Goal: Complete application form

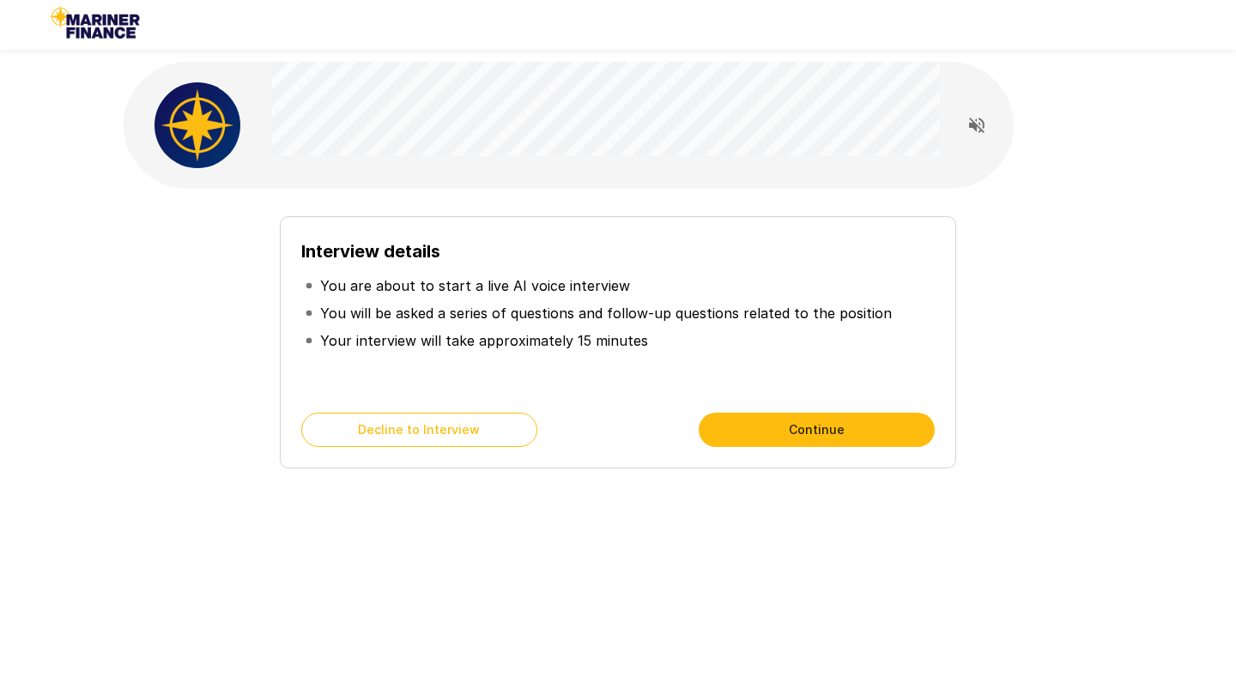
click at [972, 127] on icon "Read questions aloud" at bounding box center [976, 125] width 15 height 15
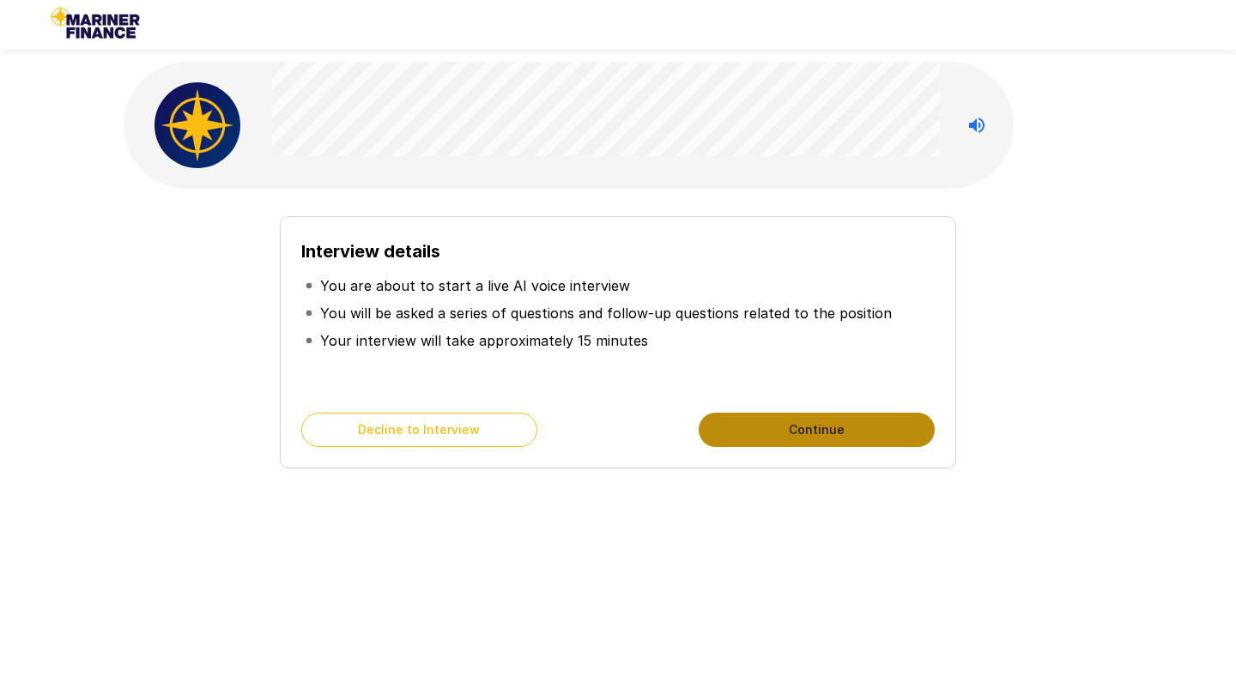
click at [767, 419] on button "Continue" at bounding box center [817, 430] width 236 height 34
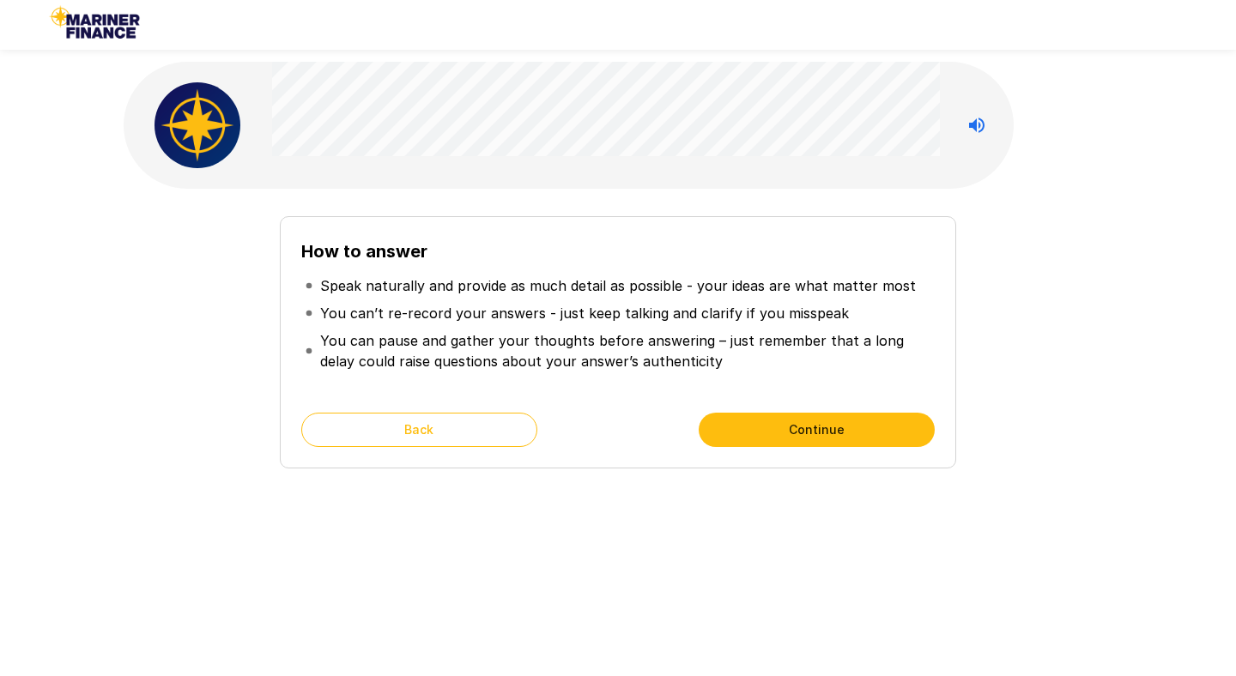
click at [979, 122] on icon "Stop reading questions aloud" at bounding box center [977, 125] width 21 height 21
click at [979, 121] on icon "Read questions aloud" at bounding box center [977, 125] width 21 height 21
click at [727, 403] on div "How to answer Speak naturally and provide as much detail as possible - your ide…" at bounding box center [618, 342] width 676 height 252
click at [743, 425] on button "Continue" at bounding box center [817, 430] width 236 height 34
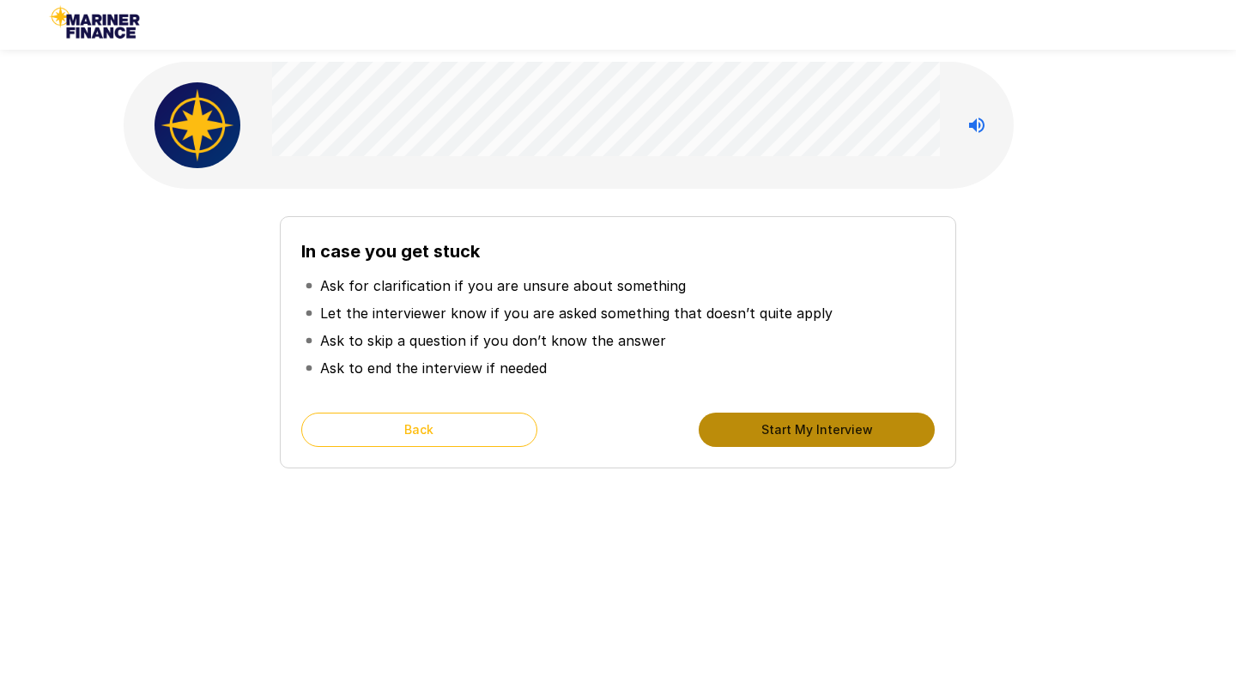
click at [740, 426] on button "Start My Interview" at bounding box center [817, 430] width 236 height 34
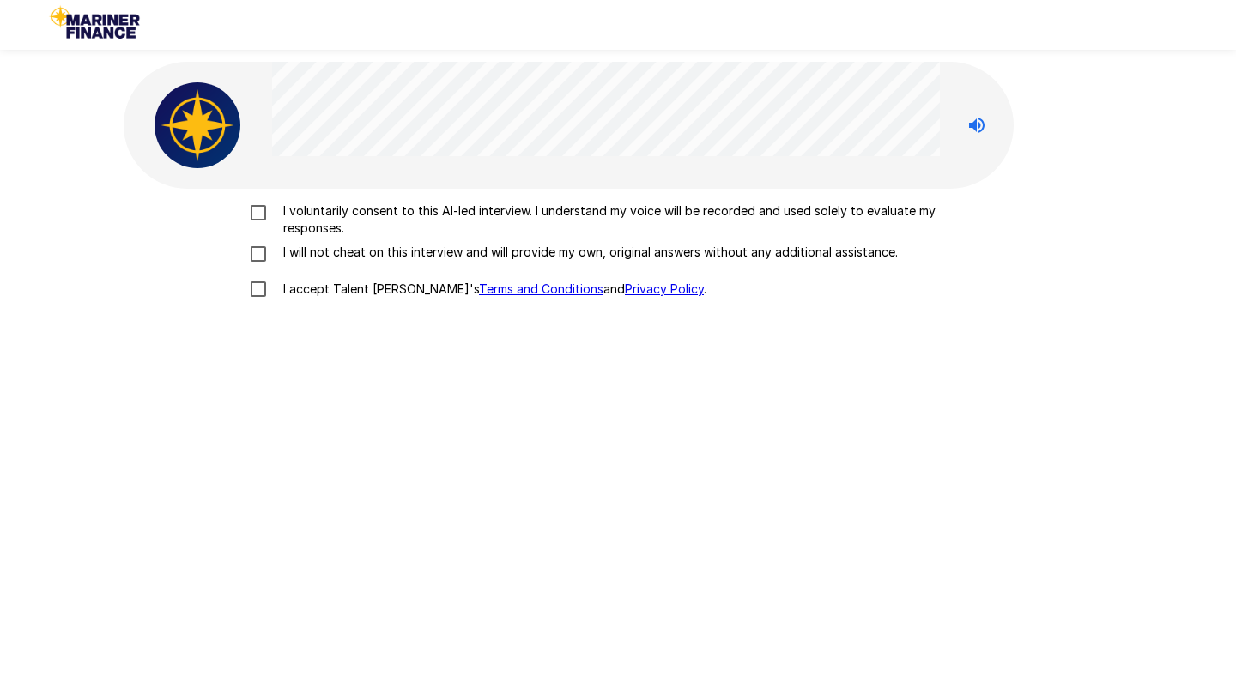
click at [356, 222] on p "I voluntarily consent to this AI-led interview. I understand my voice will be r…" at bounding box center [635, 220] width 719 height 34
click at [354, 258] on p "I will not cheat on this interview and will provide my own, original answers wi…" at bounding box center [587, 252] width 622 height 17
click at [346, 294] on p "I accept Talent Llama's Terms and Conditions and Privacy Policy ." at bounding box center [491, 289] width 430 height 17
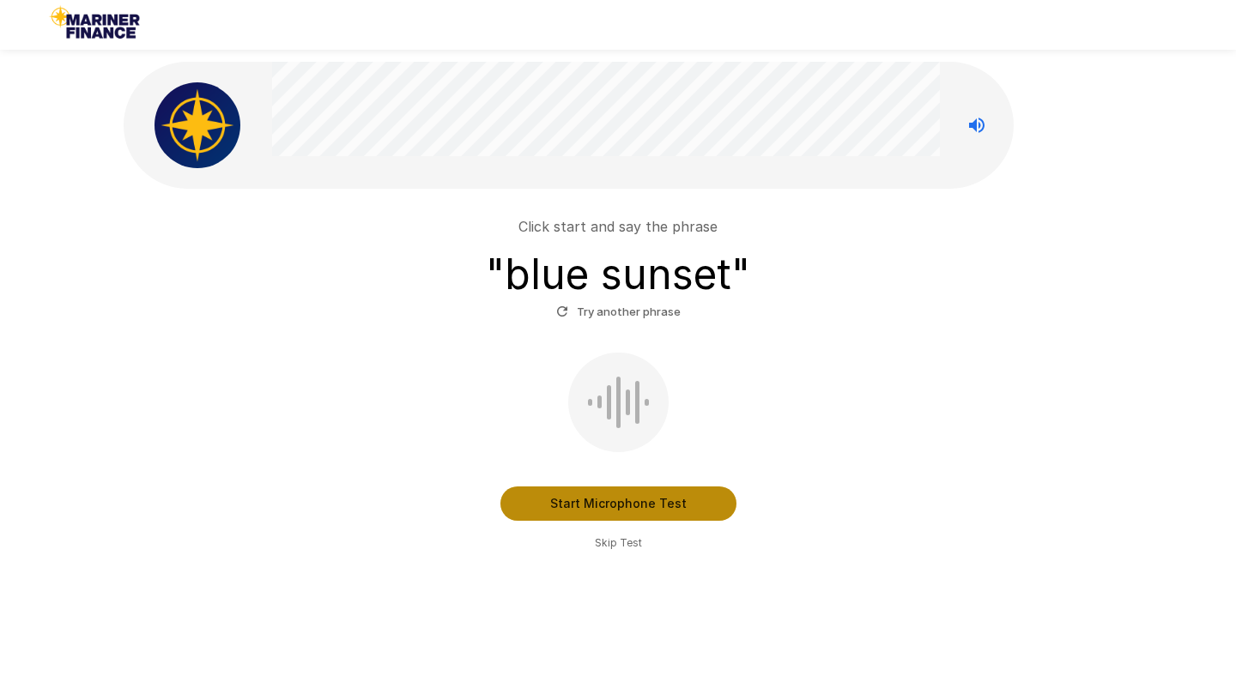
click at [599, 500] on button "Start Microphone Test" at bounding box center [618, 504] width 236 height 34
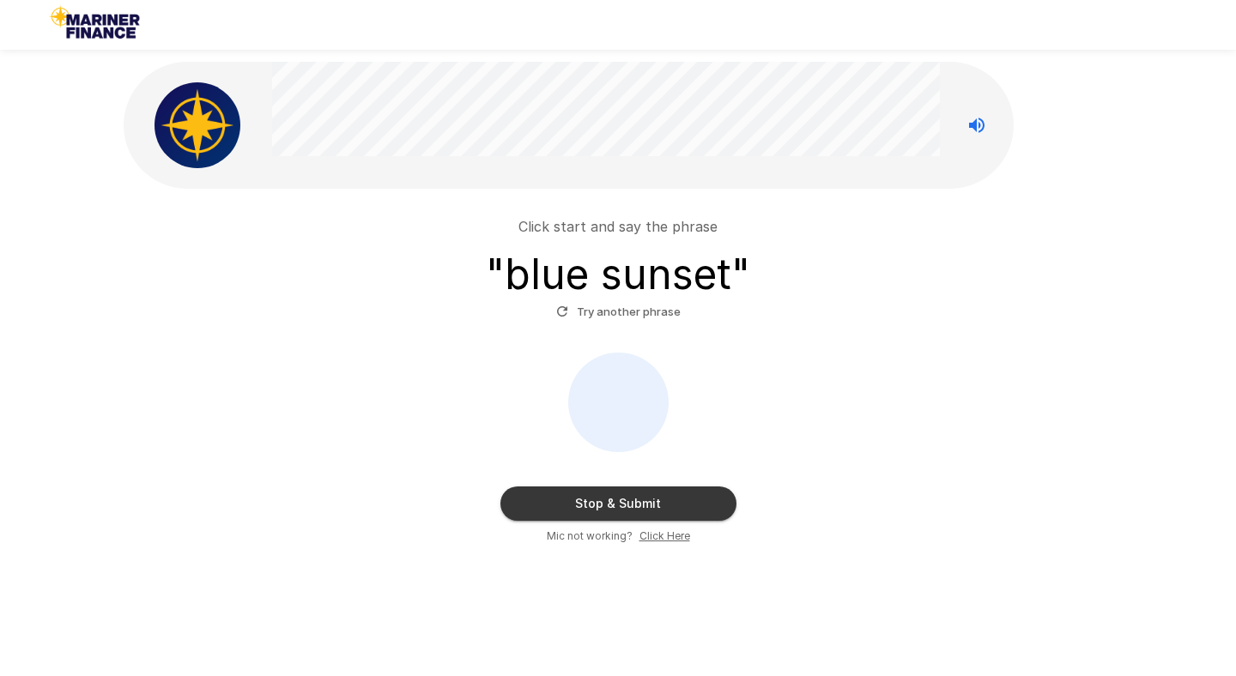
click at [669, 495] on button "Stop & Submit" at bounding box center [618, 504] width 236 height 34
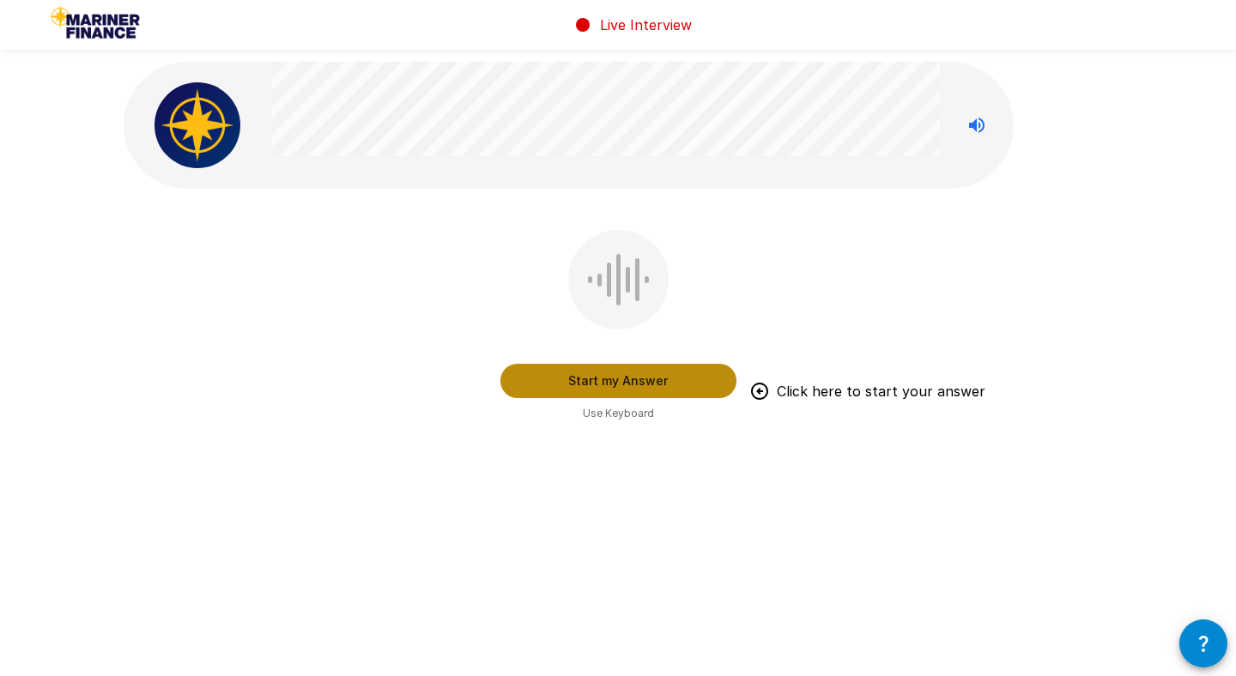
click at [640, 379] on button "Start my Answer" at bounding box center [618, 381] width 236 height 34
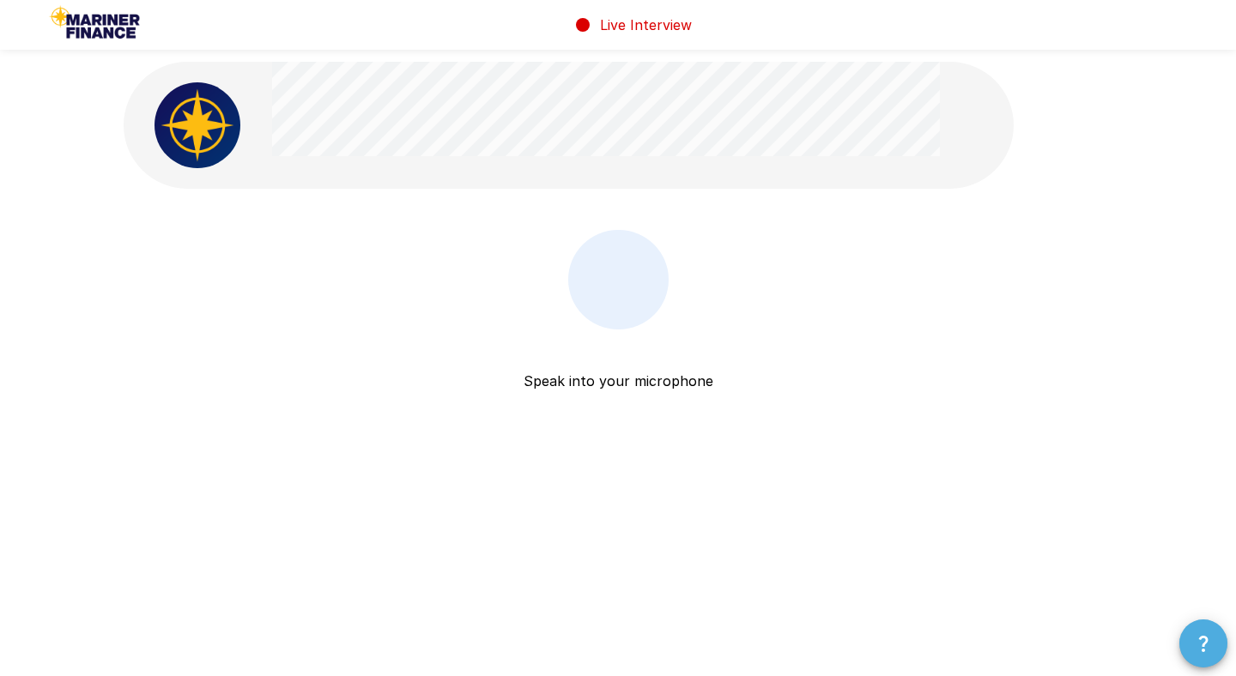
click at [1209, 645] on icon "button" at bounding box center [1203, 644] width 21 height 21
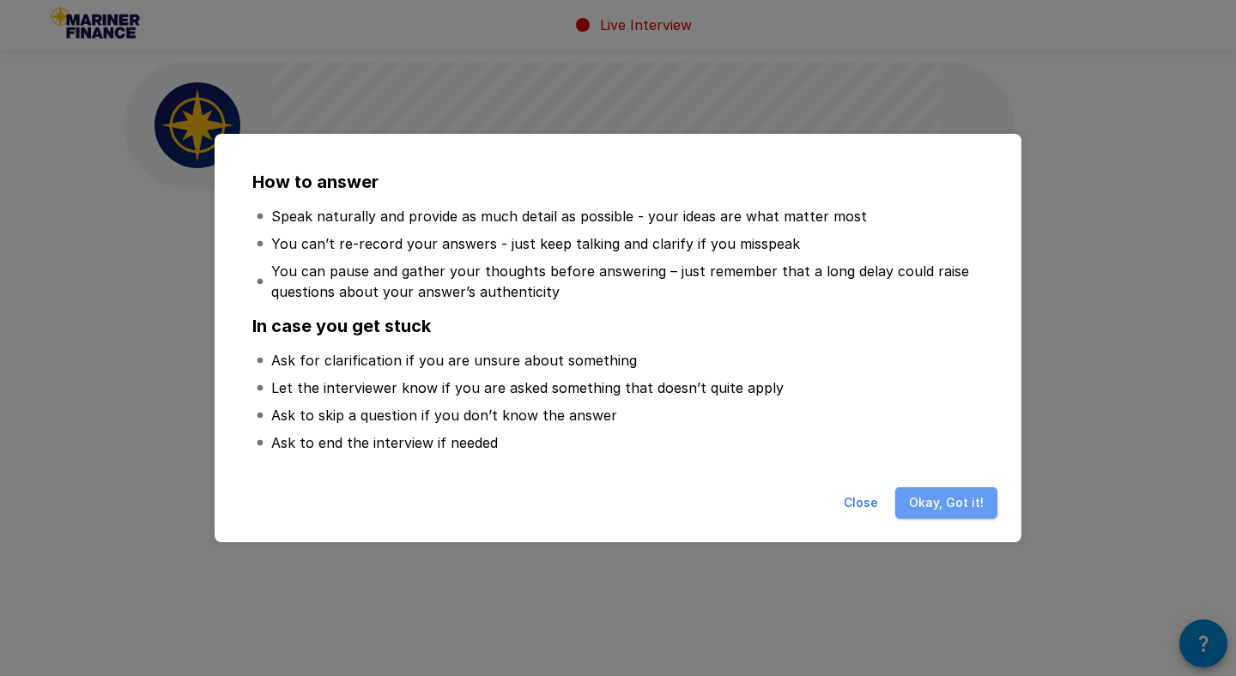
click at [965, 504] on button "Okay, Got it!" at bounding box center [946, 504] width 102 height 32
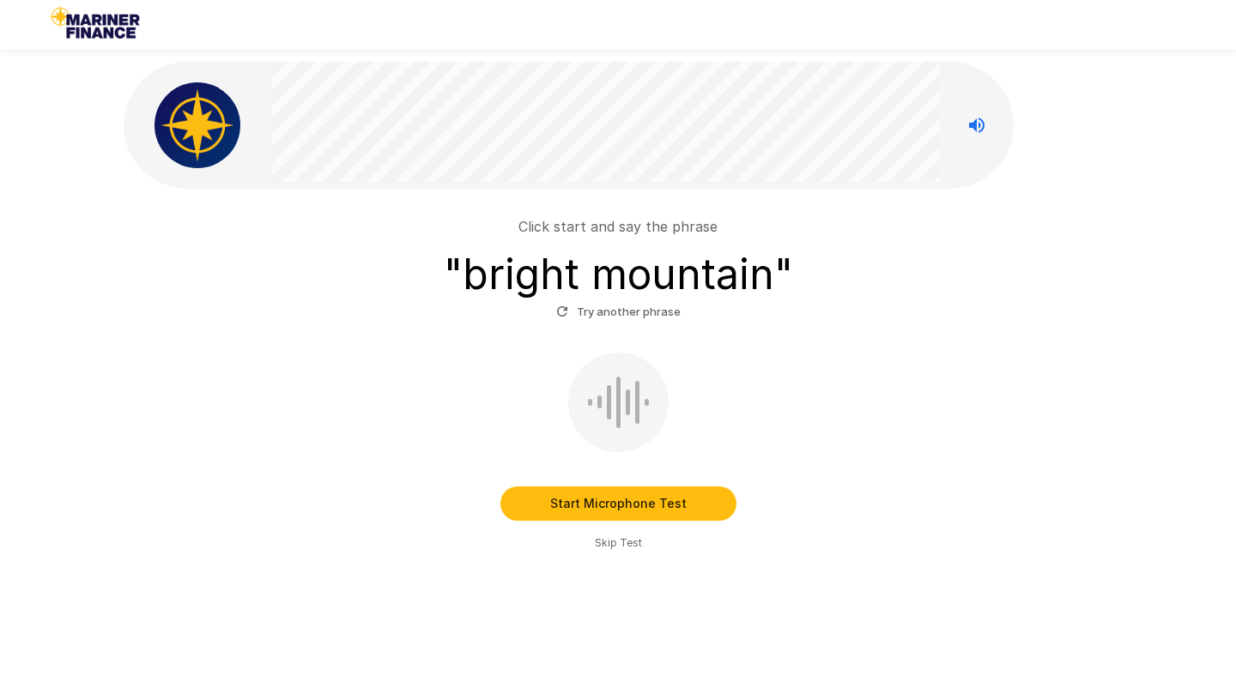
click at [670, 497] on button "Start Microphone Test" at bounding box center [618, 504] width 236 height 34
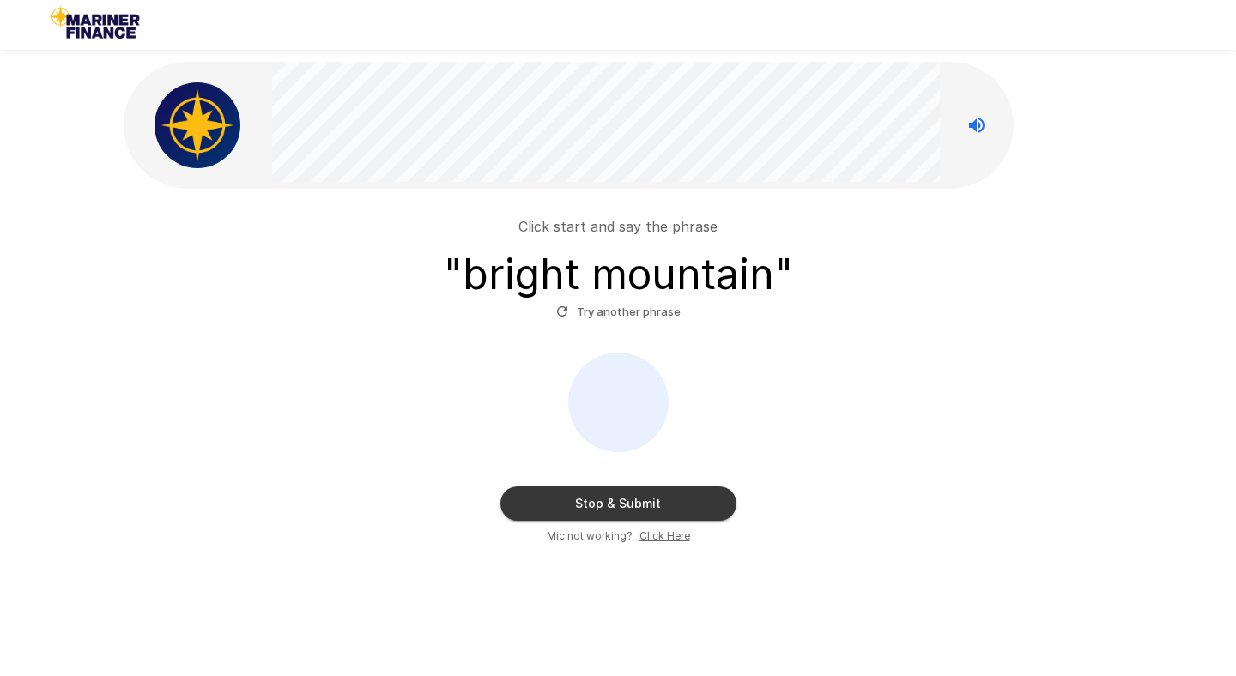
click at [654, 491] on button "Stop & Submit" at bounding box center [618, 504] width 236 height 34
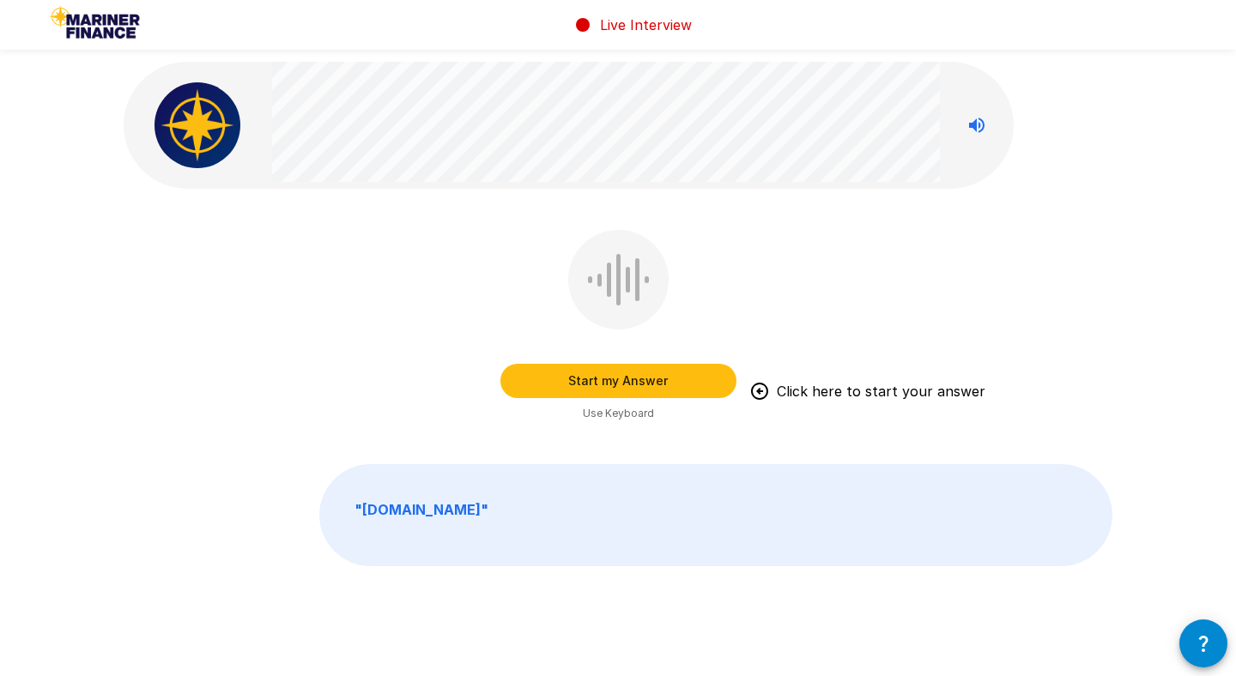
click at [642, 380] on button "Start my Answer" at bounding box center [618, 381] width 236 height 34
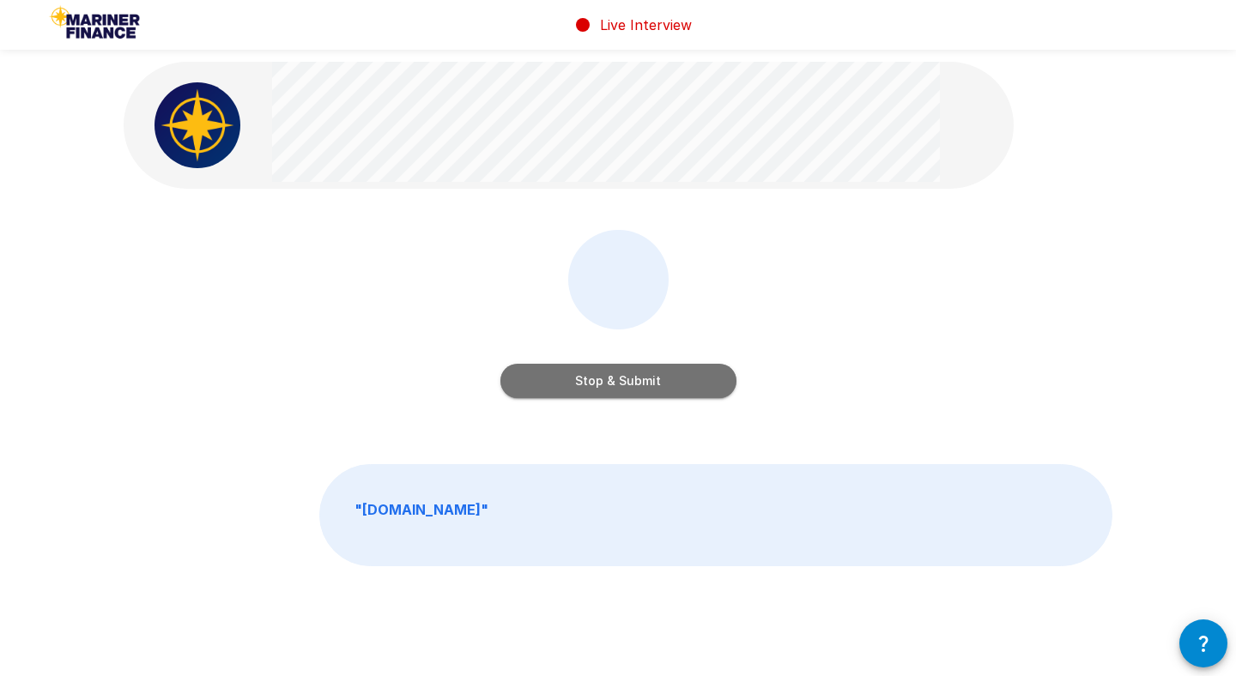
click at [641, 378] on button "Stop & Submit" at bounding box center [618, 381] width 236 height 34
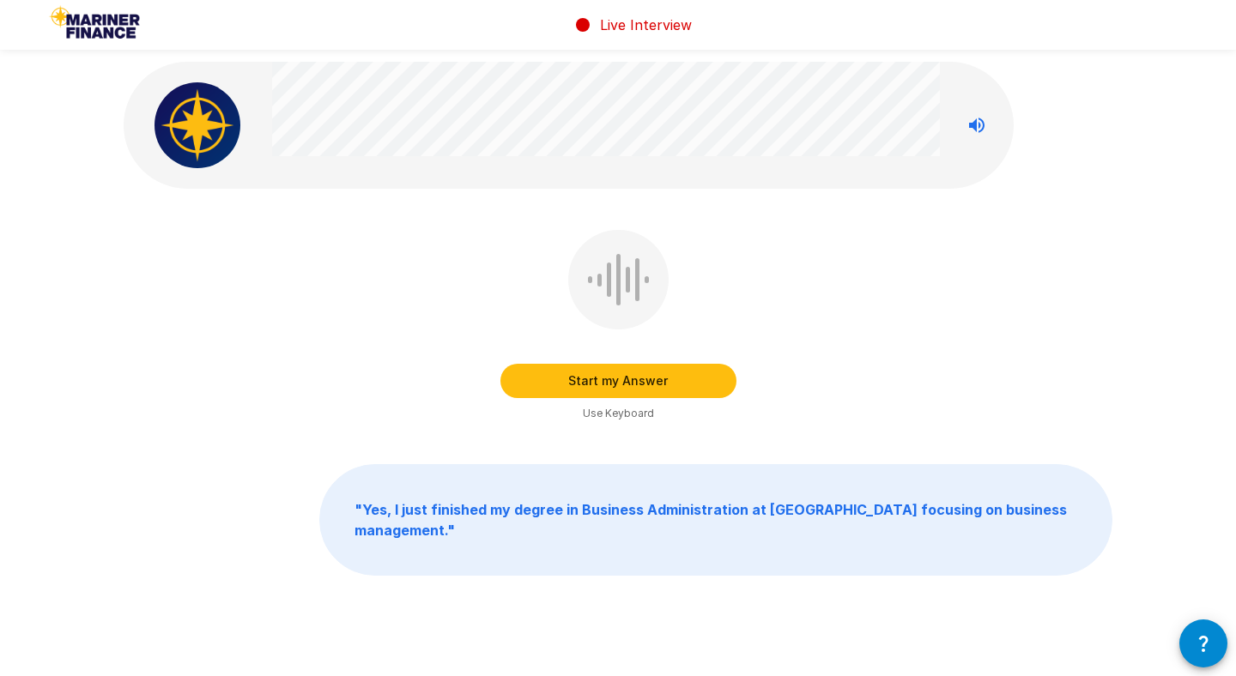
click at [636, 378] on button "Start my Answer" at bounding box center [618, 381] width 236 height 34
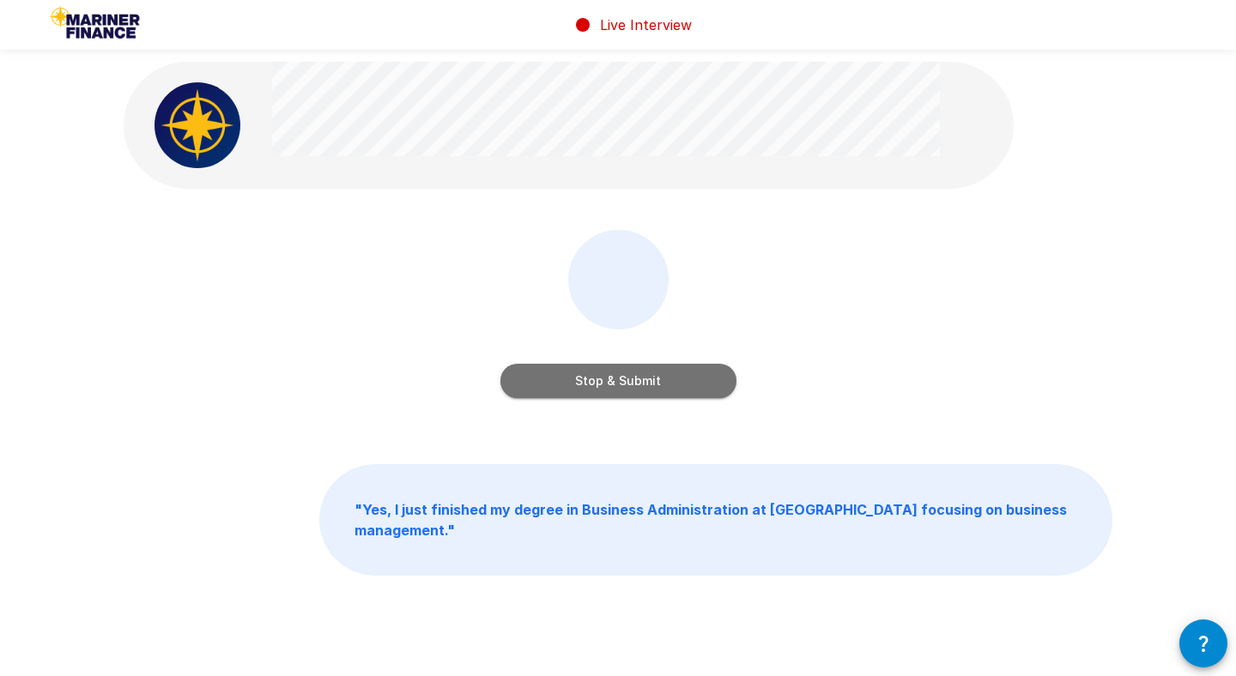
click at [637, 376] on button "Stop & Submit" at bounding box center [618, 381] width 236 height 34
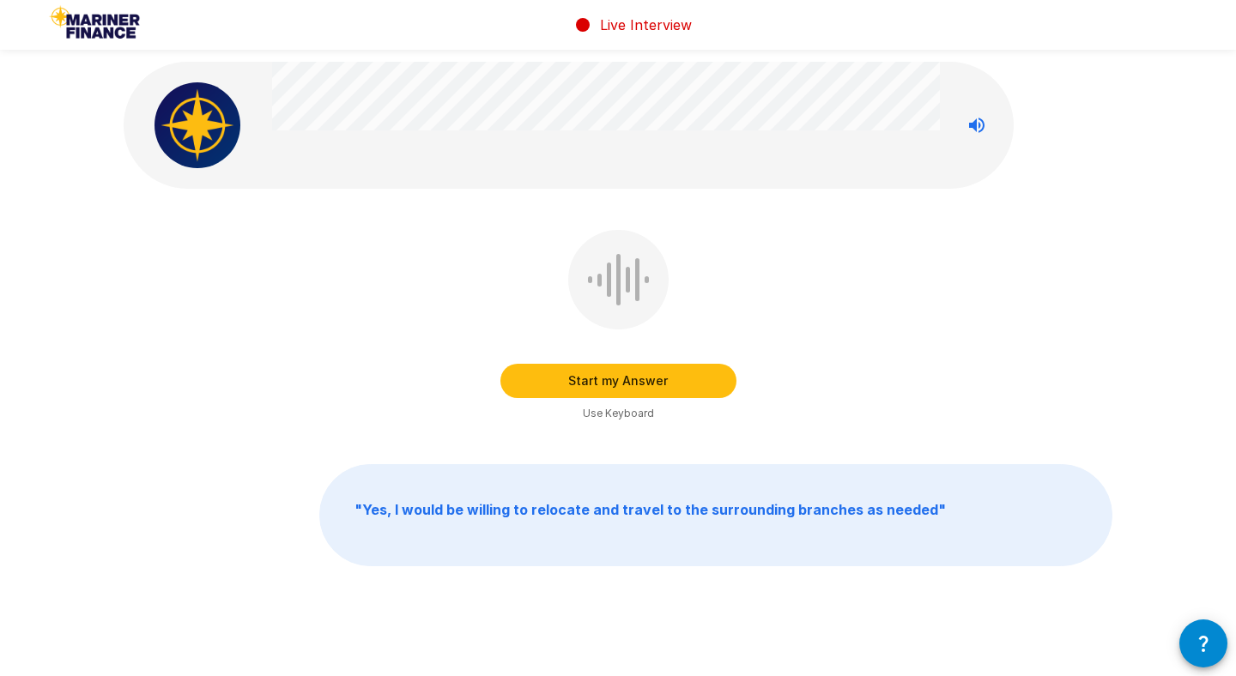
click at [637, 379] on button "Start my Answer" at bounding box center [618, 381] width 236 height 34
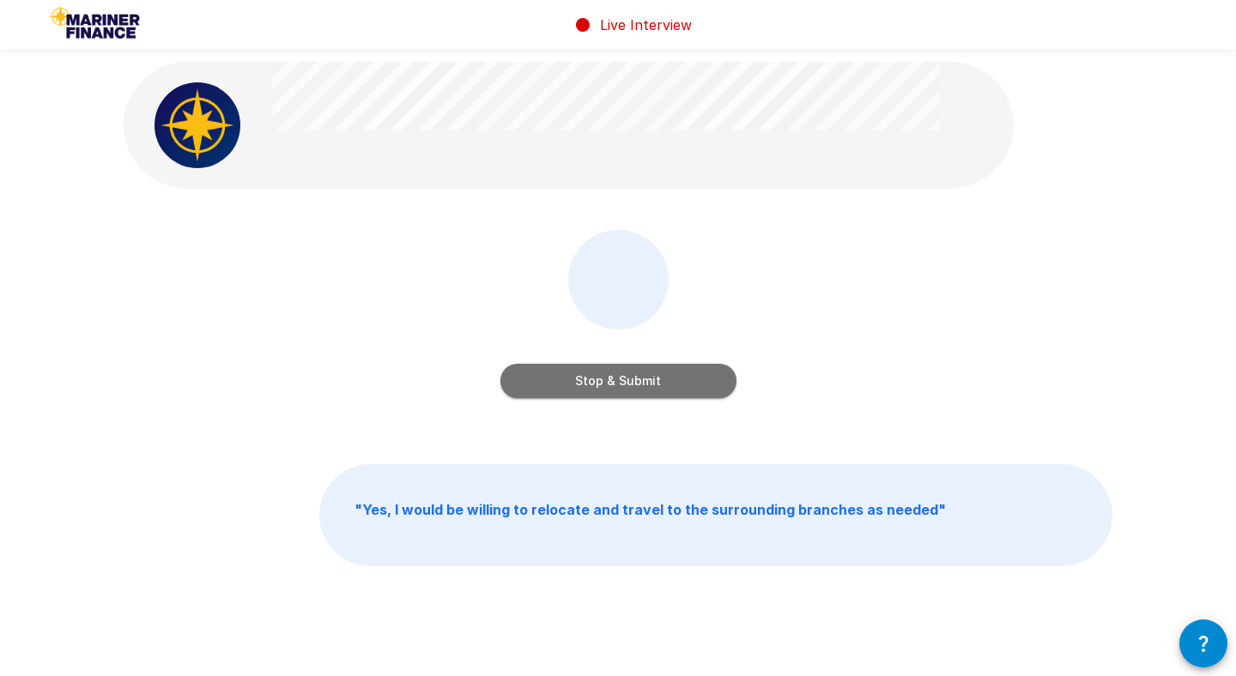
click at [640, 380] on button "Stop & Submit" at bounding box center [618, 381] width 236 height 34
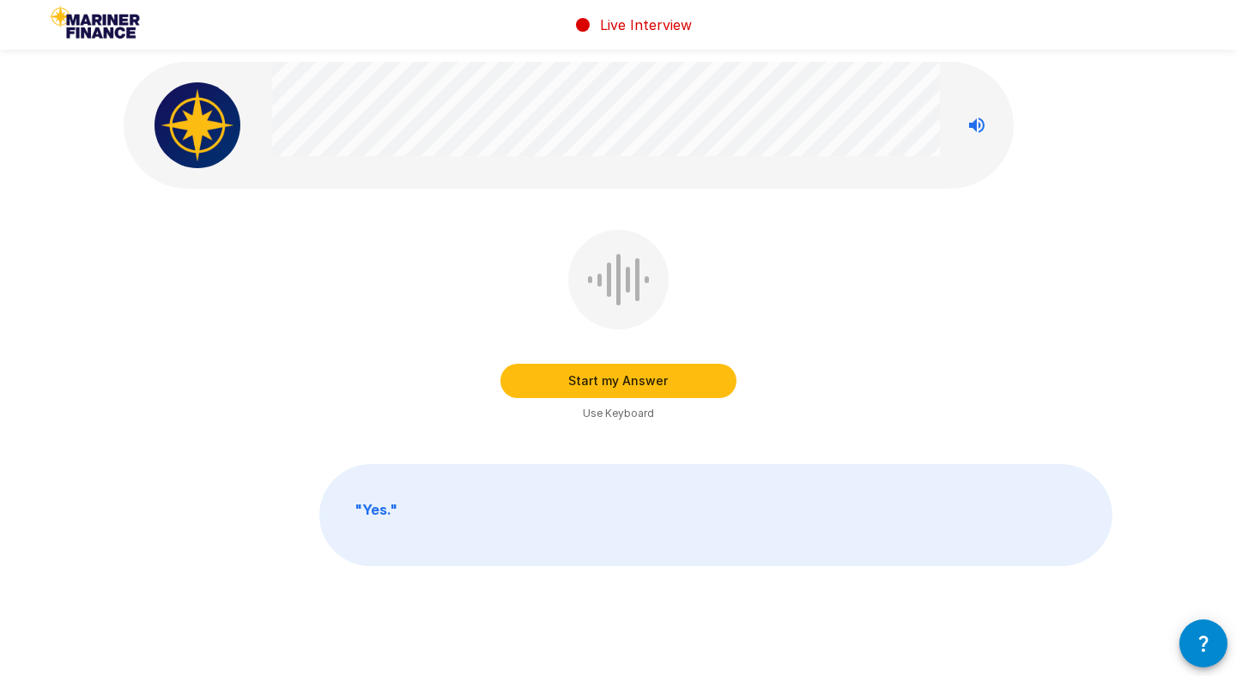
click at [646, 376] on button "Start my Answer" at bounding box center [618, 381] width 236 height 34
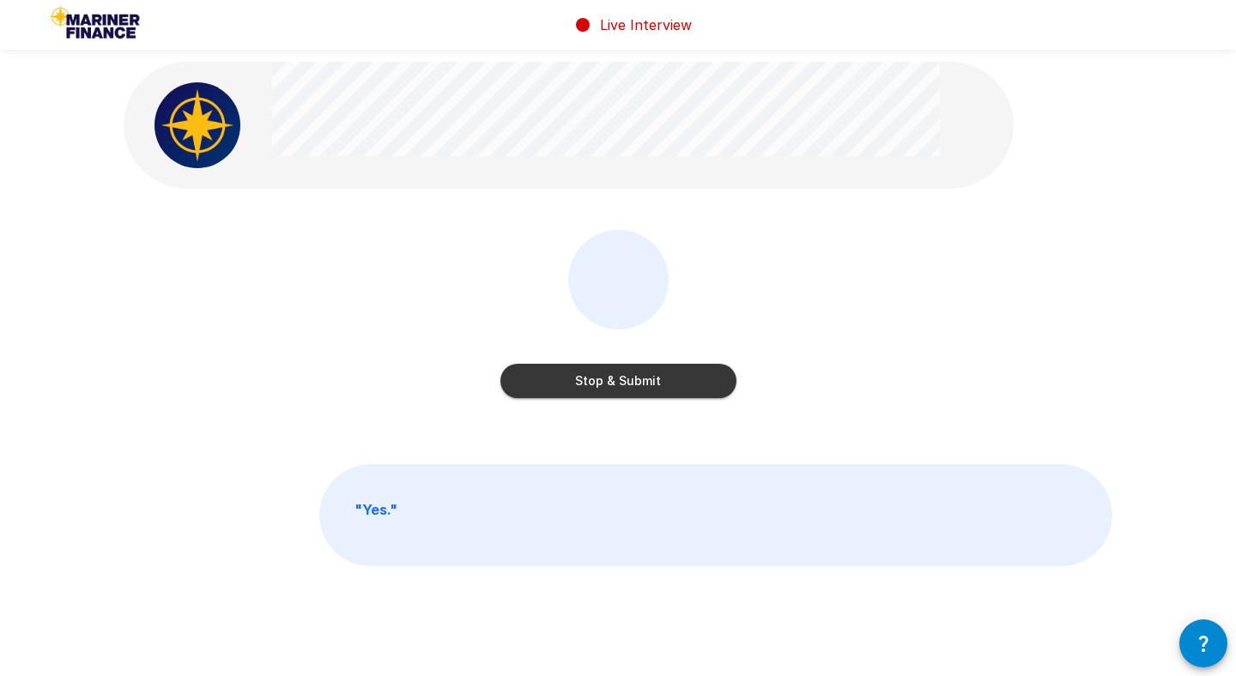
click at [645, 376] on button "Stop & Submit" at bounding box center [618, 381] width 236 height 34
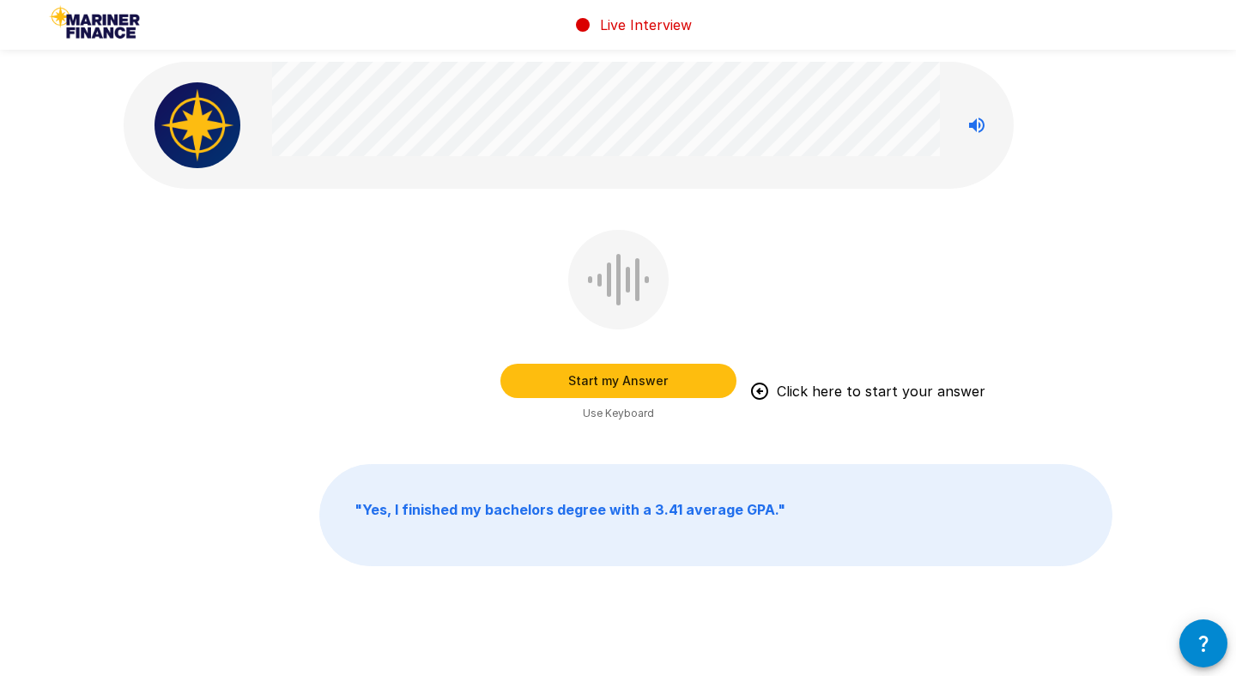
click at [682, 375] on button "Start my Answer" at bounding box center [618, 381] width 236 height 34
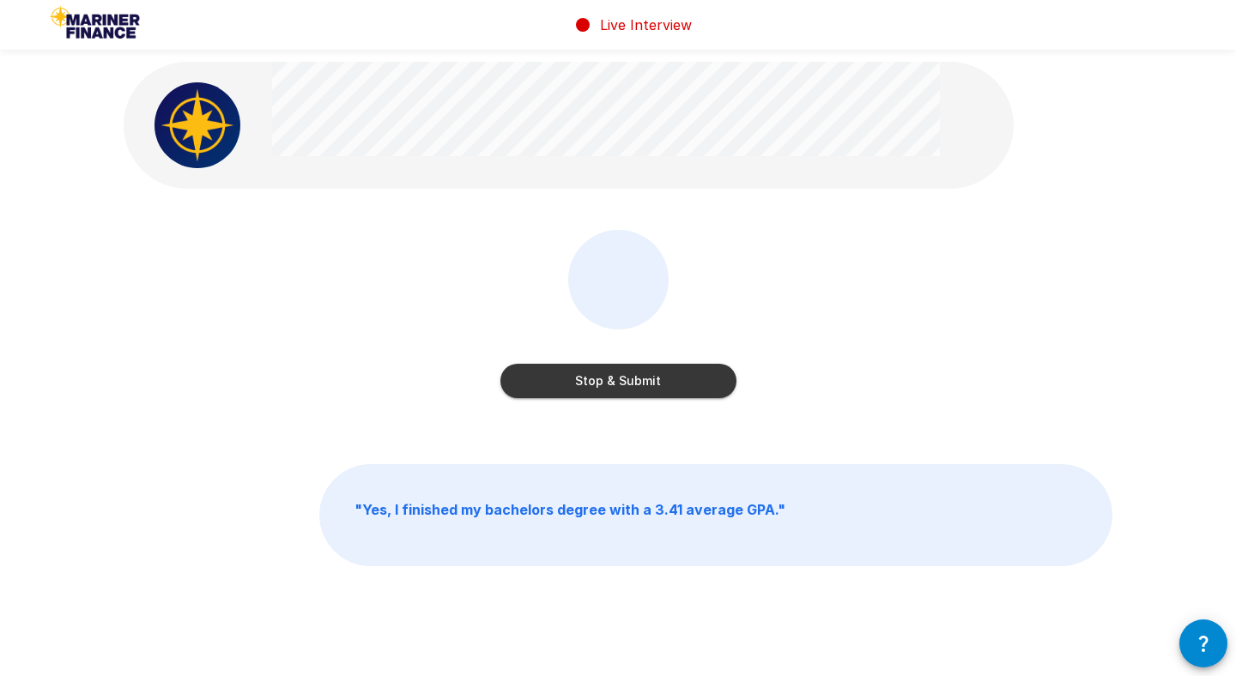
click at [682, 375] on button "Stop & Submit" at bounding box center [618, 381] width 236 height 34
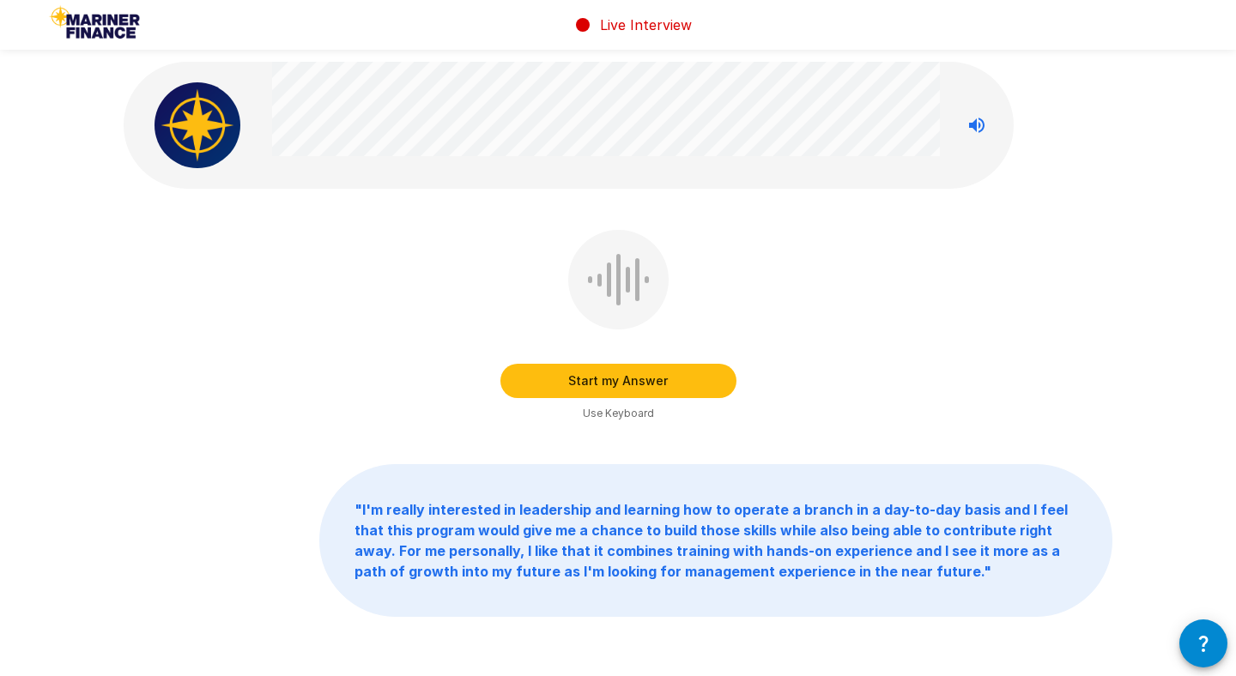
click at [695, 378] on button "Start my Answer" at bounding box center [618, 381] width 236 height 34
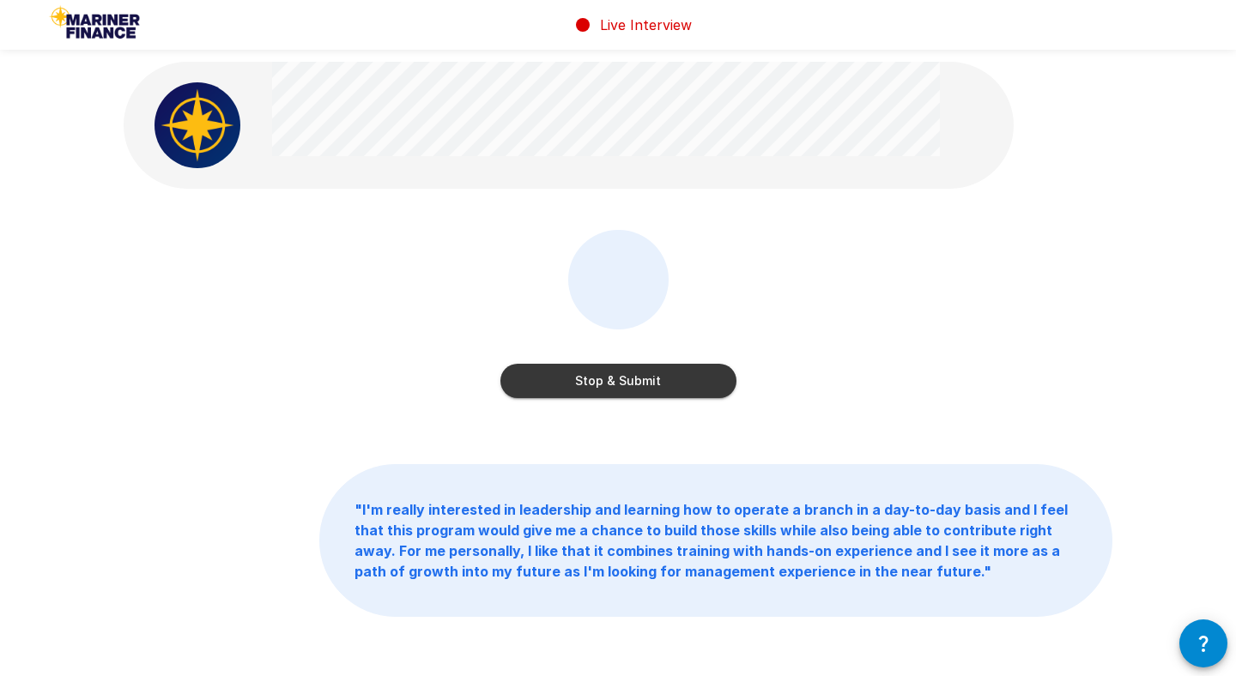
click at [695, 378] on button "Stop & Submit" at bounding box center [618, 381] width 236 height 34
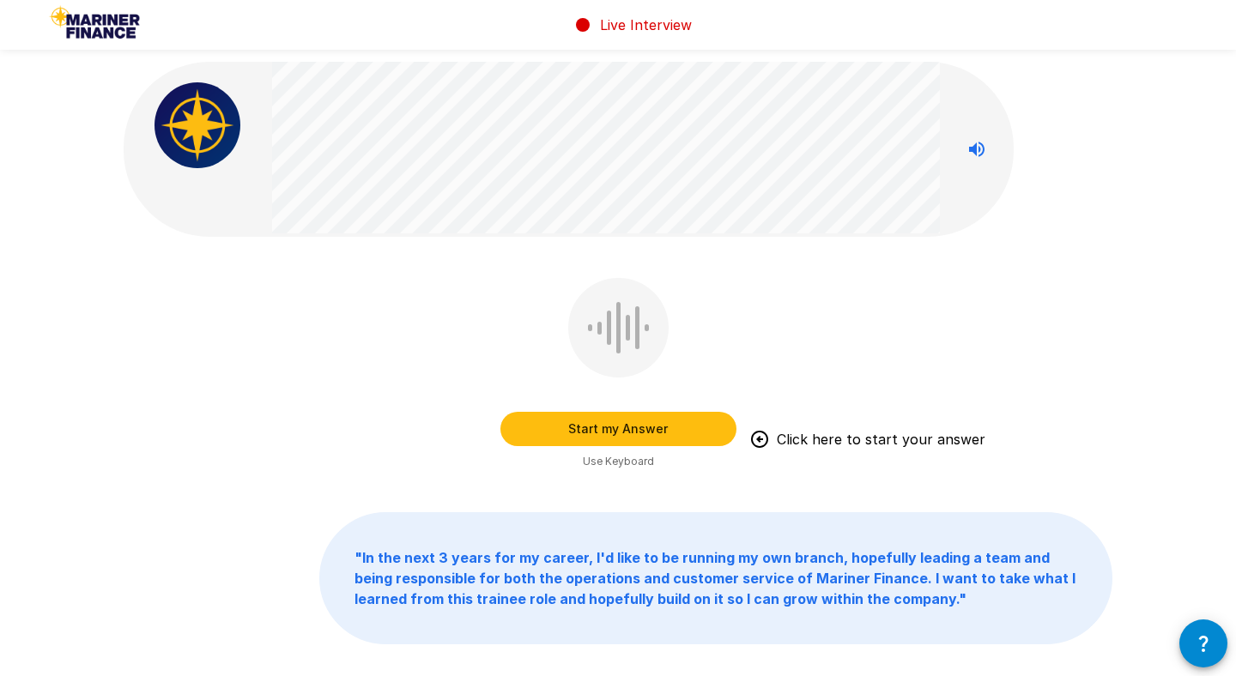
click at [670, 425] on button "Start my Answer" at bounding box center [618, 429] width 236 height 34
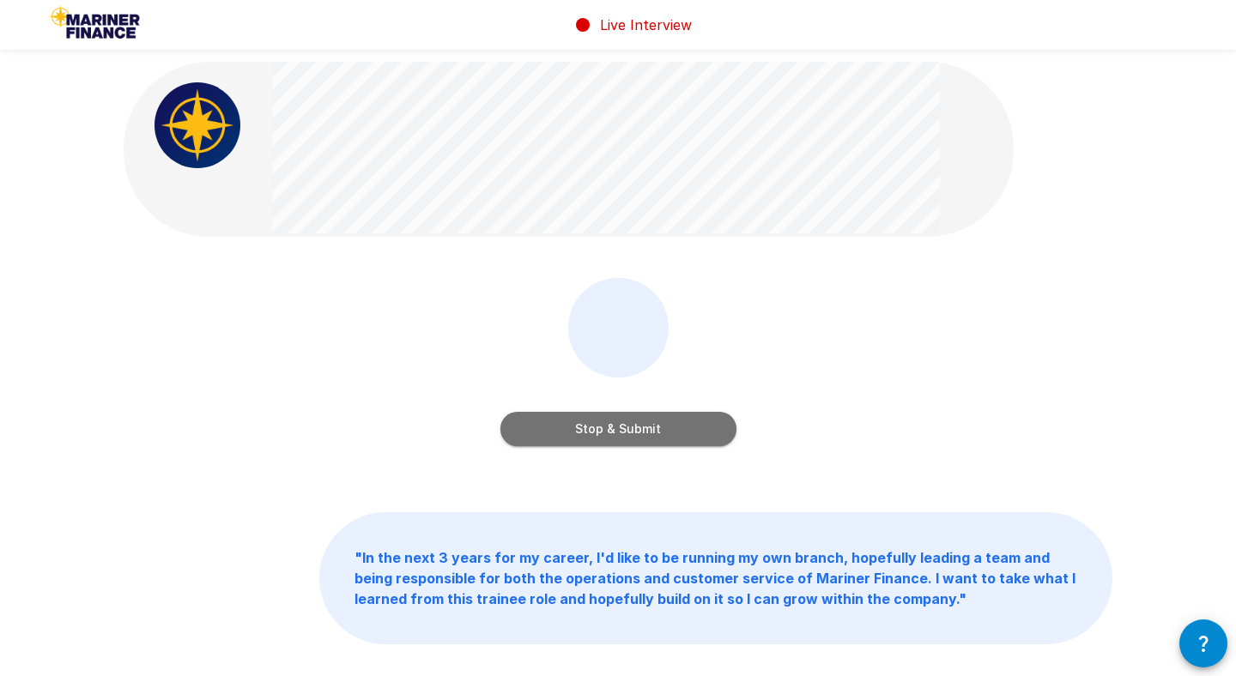
click at [627, 420] on button "Stop & Submit" at bounding box center [618, 429] width 236 height 34
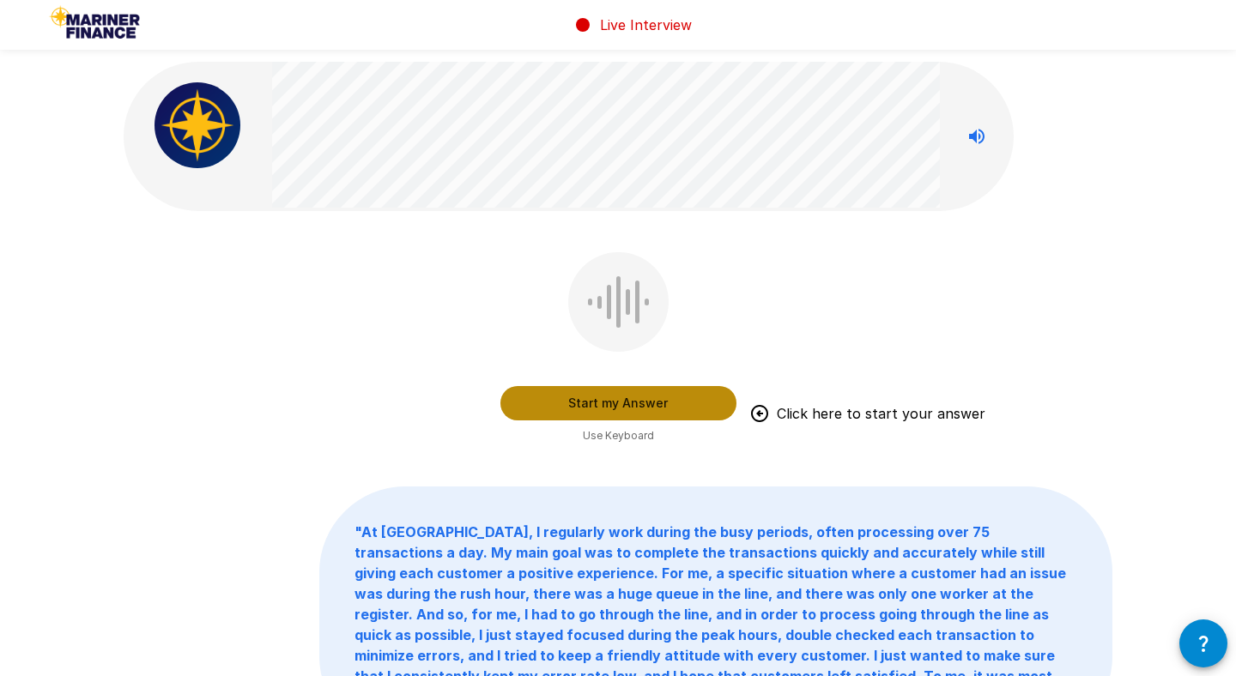
click at [640, 400] on button "Start my Answer" at bounding box center [618, 403] width 236 height 34
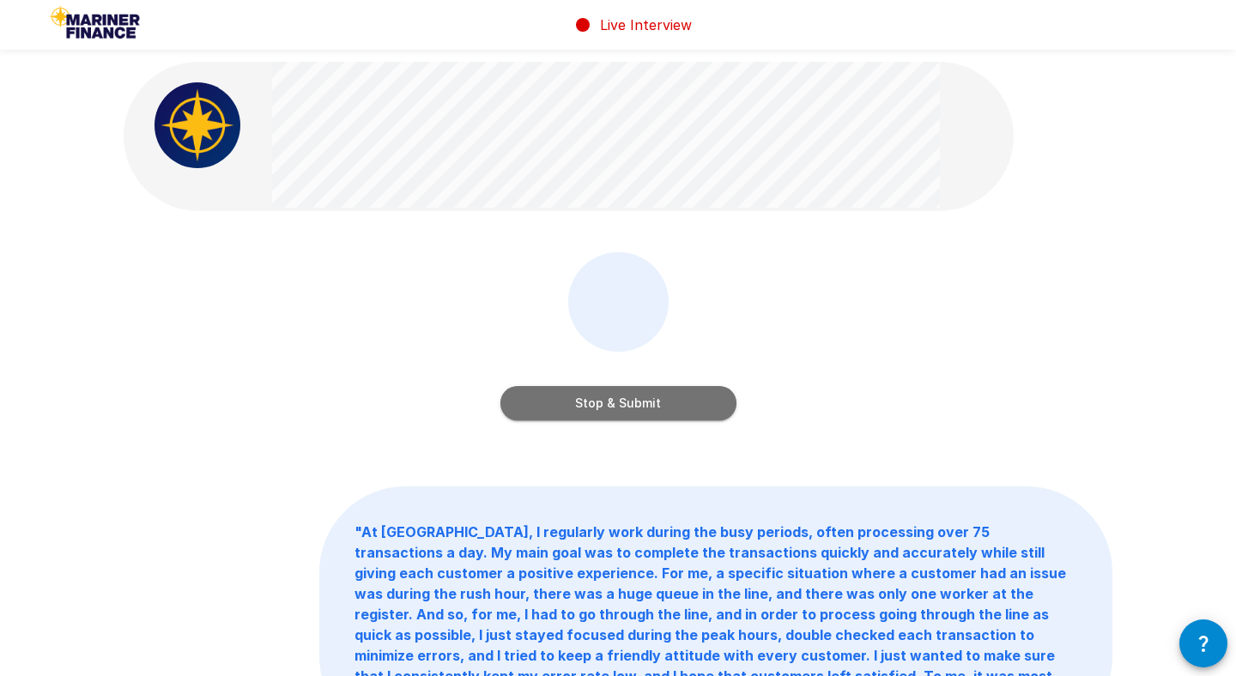
click at [664, 393] on button "Stop & Submit" at bounding box center [618, 403] width 236 height 34
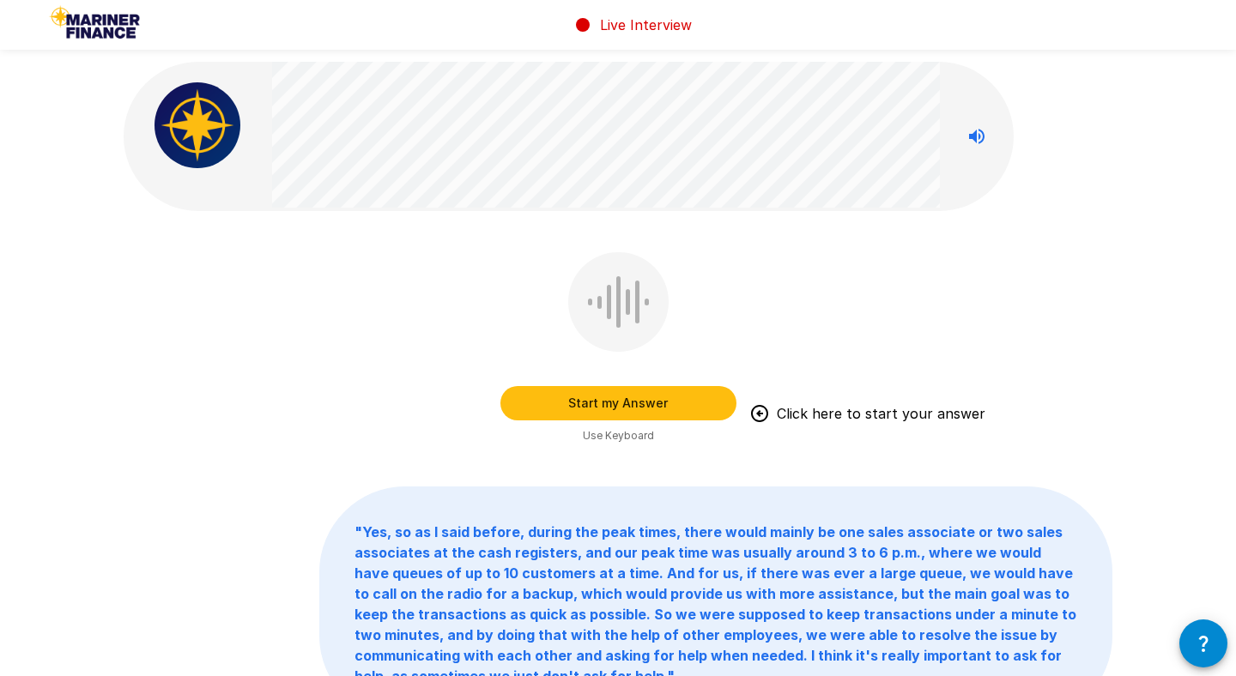
click at [616, 399] on button "Start my Answer" at bounding box center [618, 403] width 236 height 34
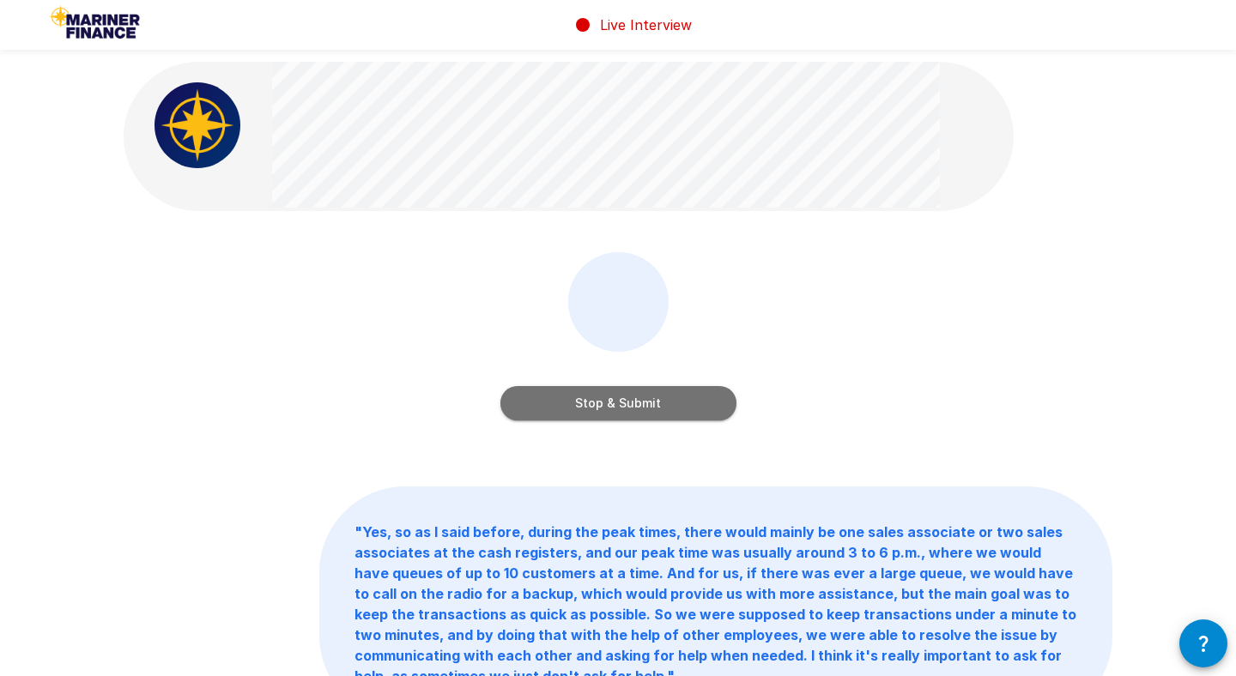
click at [658, 393] on button "Stop & Submit" at bounding box center [618, 403] width 236 height 34
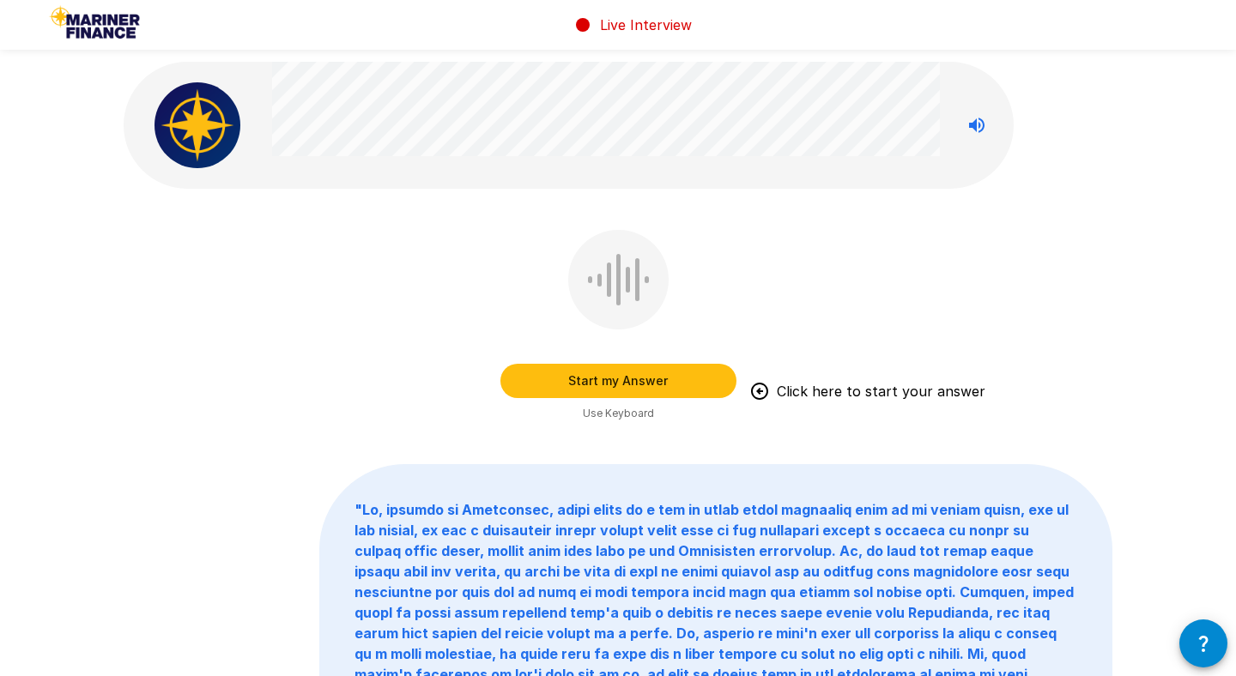
click at [635, 385] on button "Start my Answer" at bounding box center [618, 381] width 236 height 34
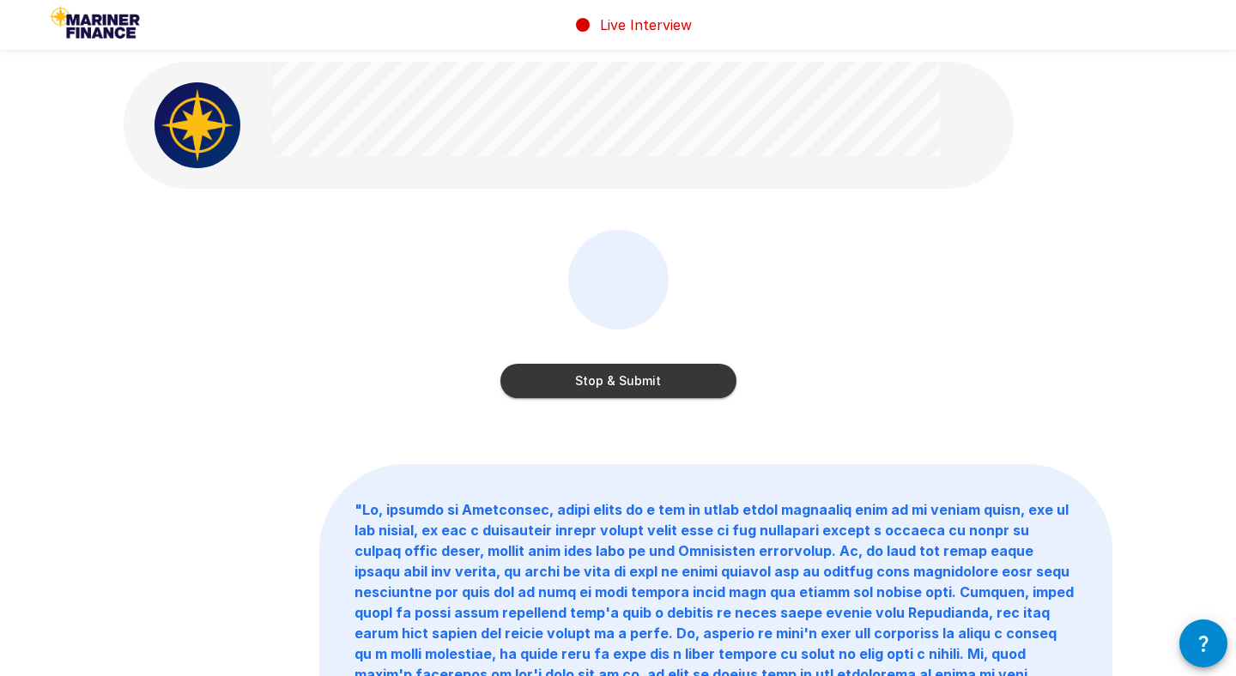
click at [635, 385] on button "Stop & Submit" at bounding box center [618, 381] width 236 height 34
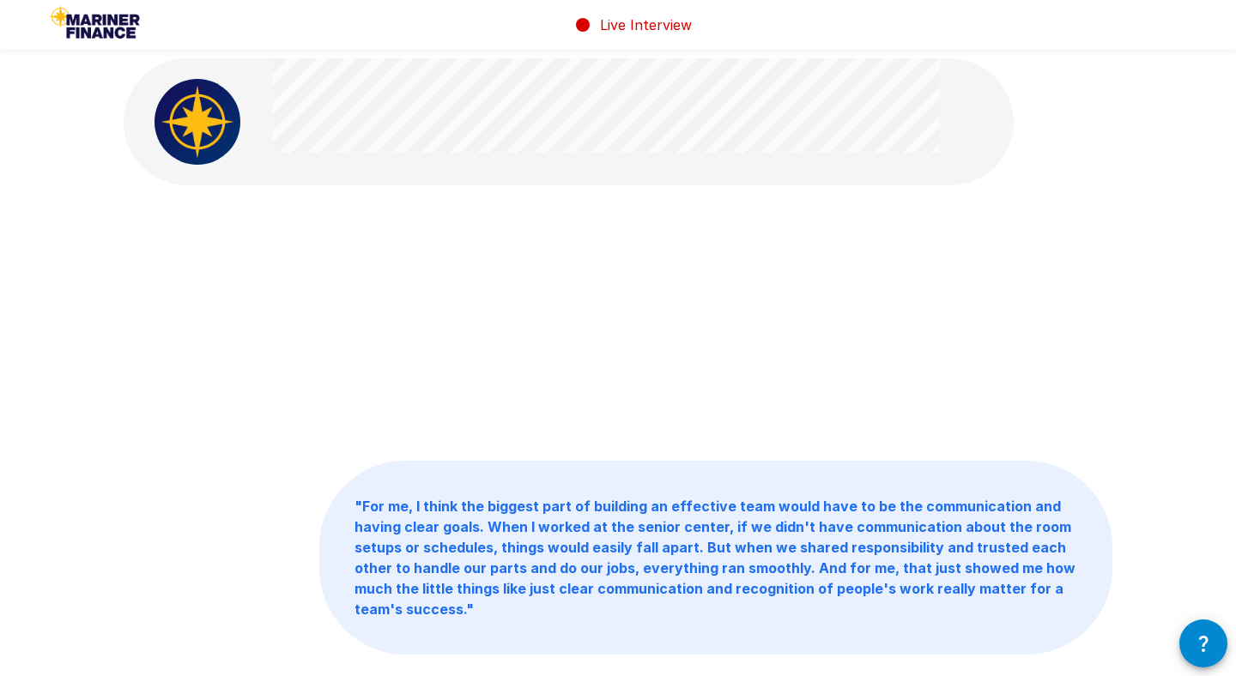
scroll to position [1, 0]
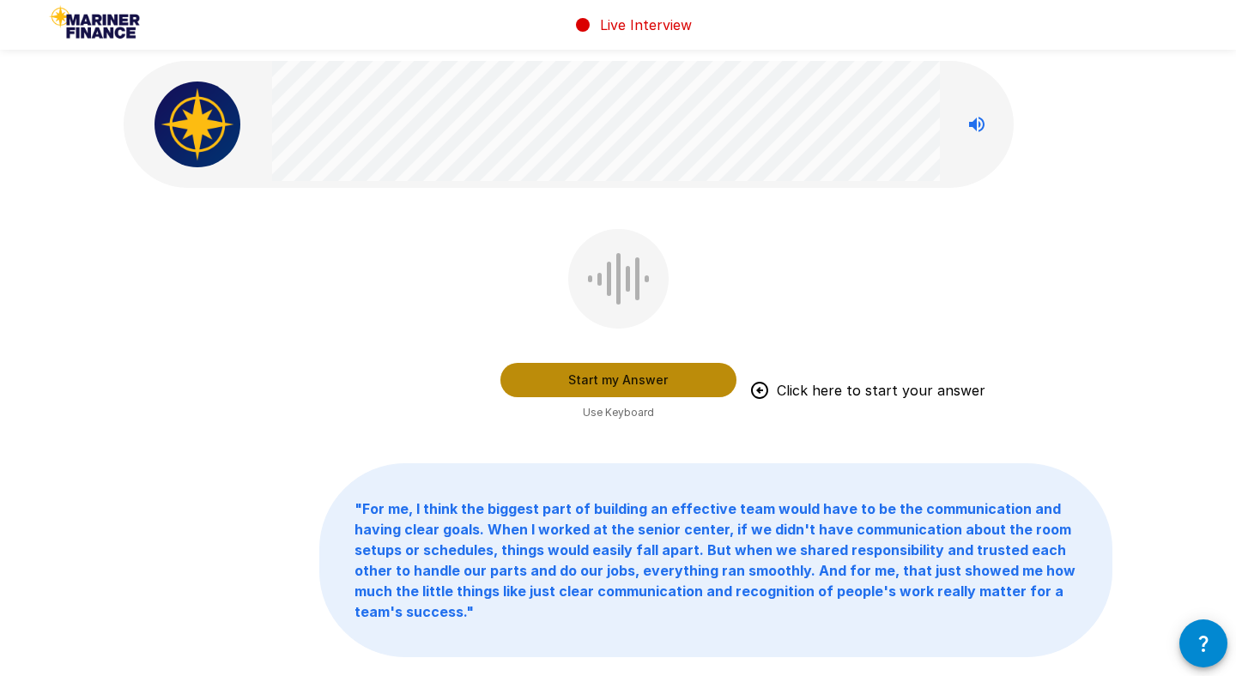
click at [682, 374] on button "Start my Answer" at bounding box center [618, 380] width 236 height 34
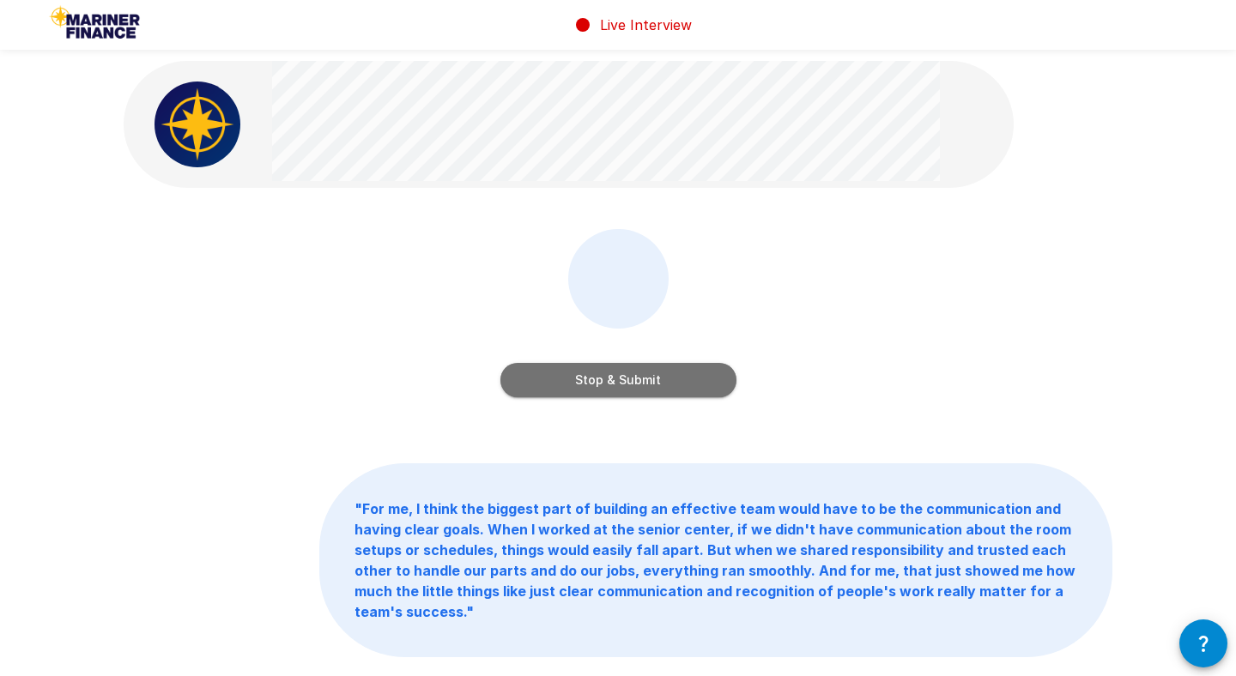
click at [660, 375] on button "Stop & Submit" at bounding box center [618, 380] width 236 height 34
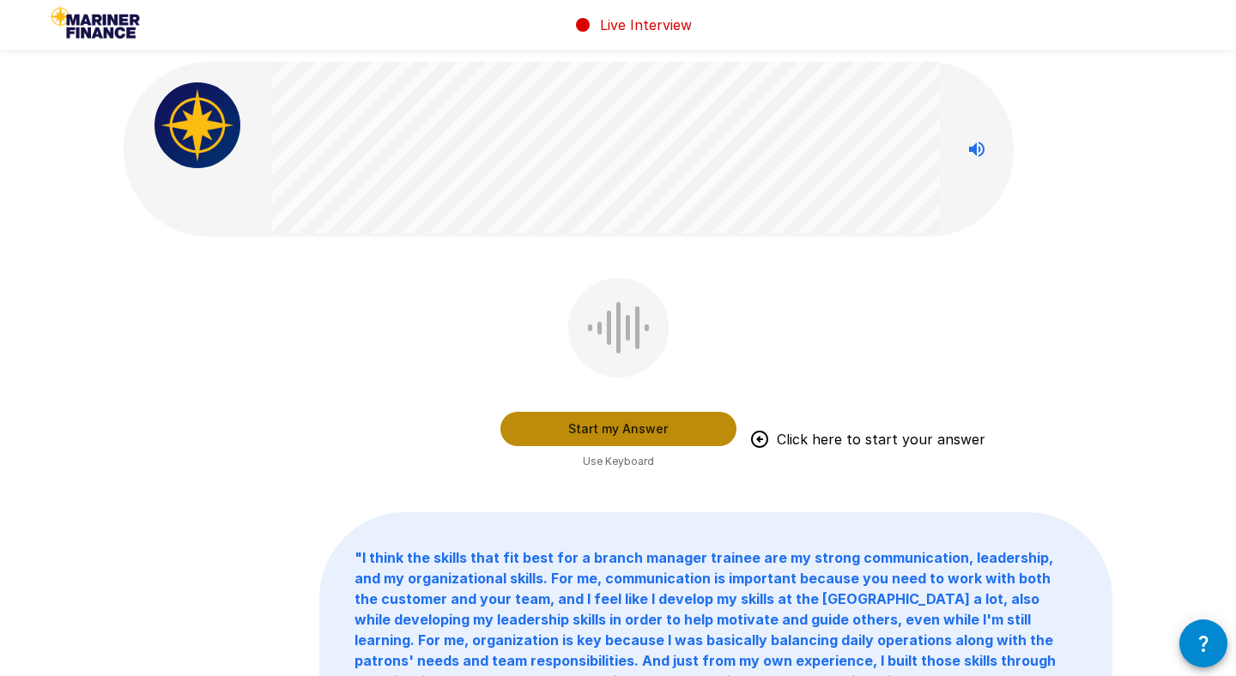
click at [645, 428] on button "Start my Answer" at bounding box center [618, 429] width 236 height 34
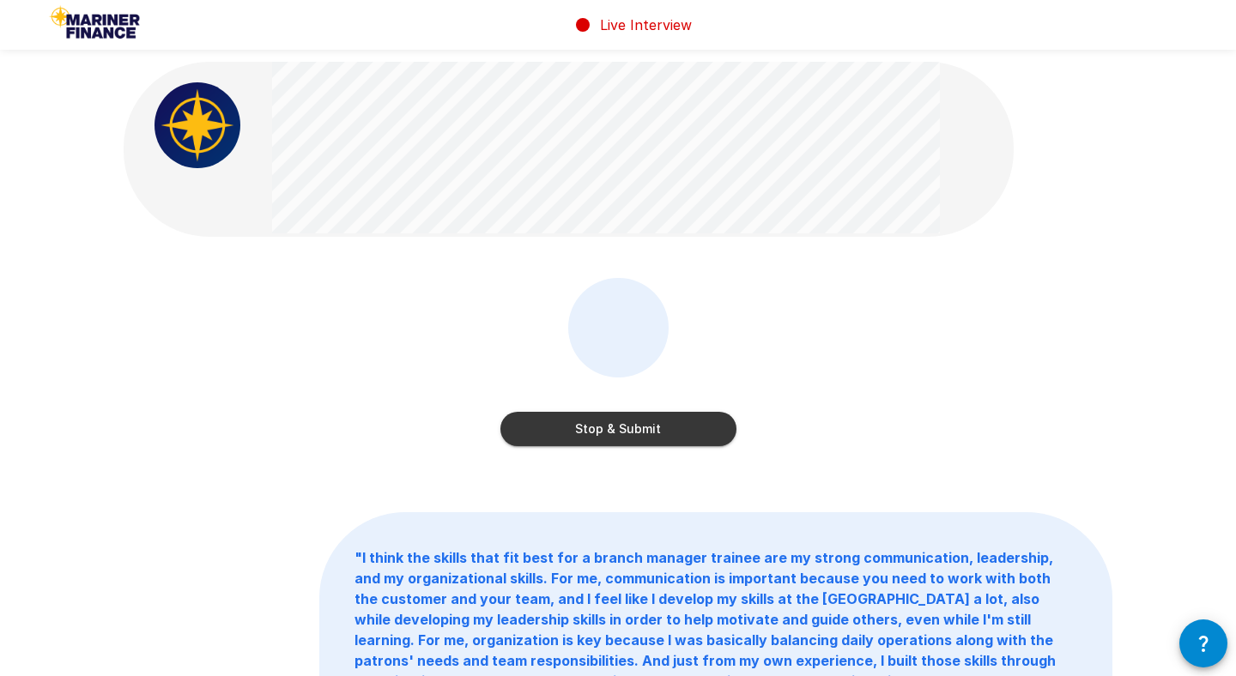
click at [649, 434] on button "Stop & Submit" at bounding box center [618, 429] width 236 height 34
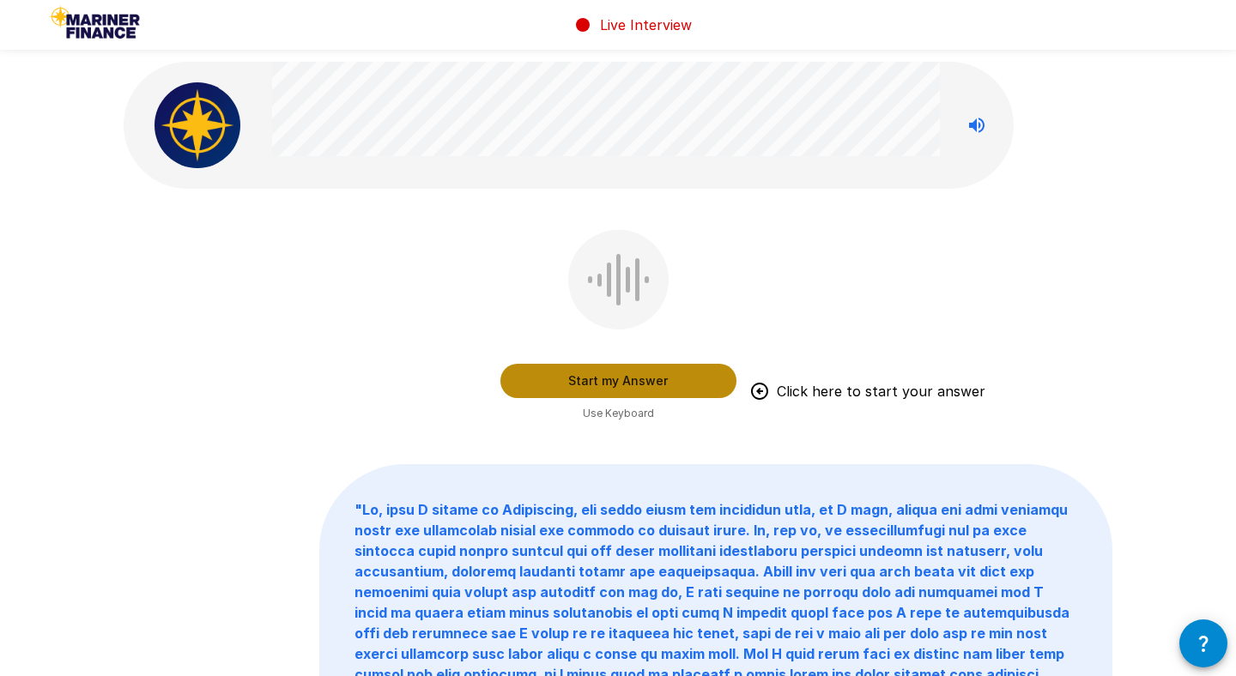
click at [598, 377] on button "Start my Answer" at bounding box center [618, 381] width 236 height 34
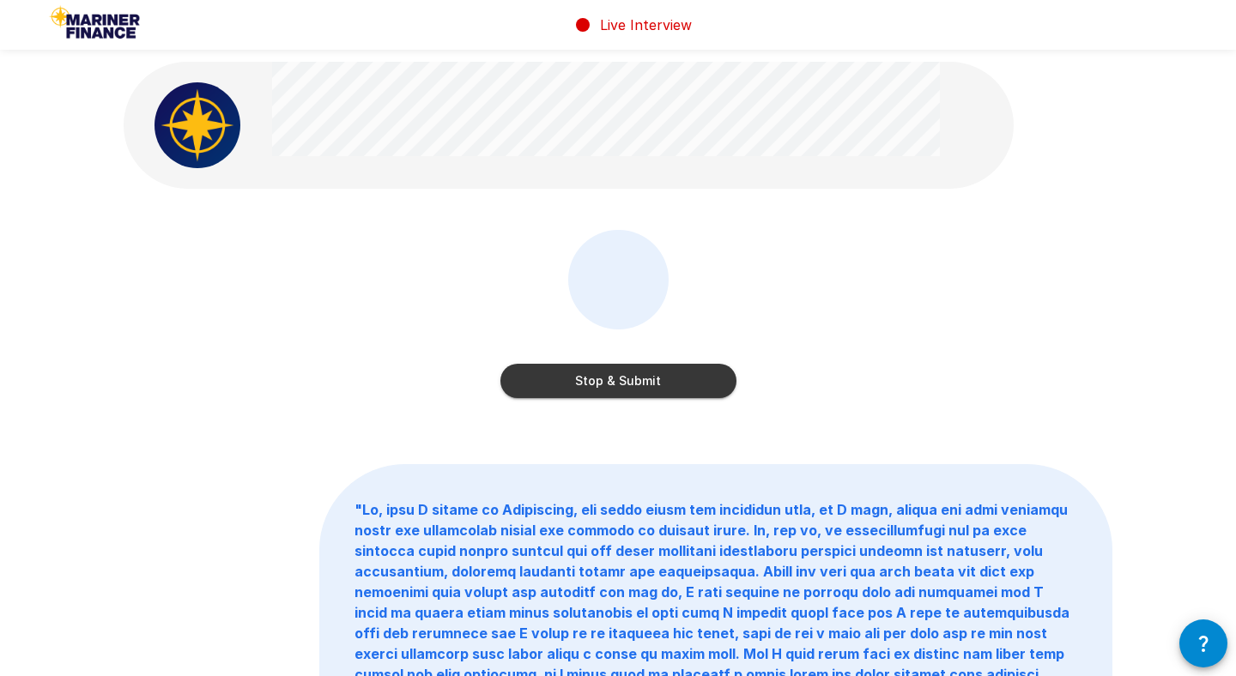
click at [627, 376] on button "Stop & Submit" at bounding box center [618, 381] width 236 height 34
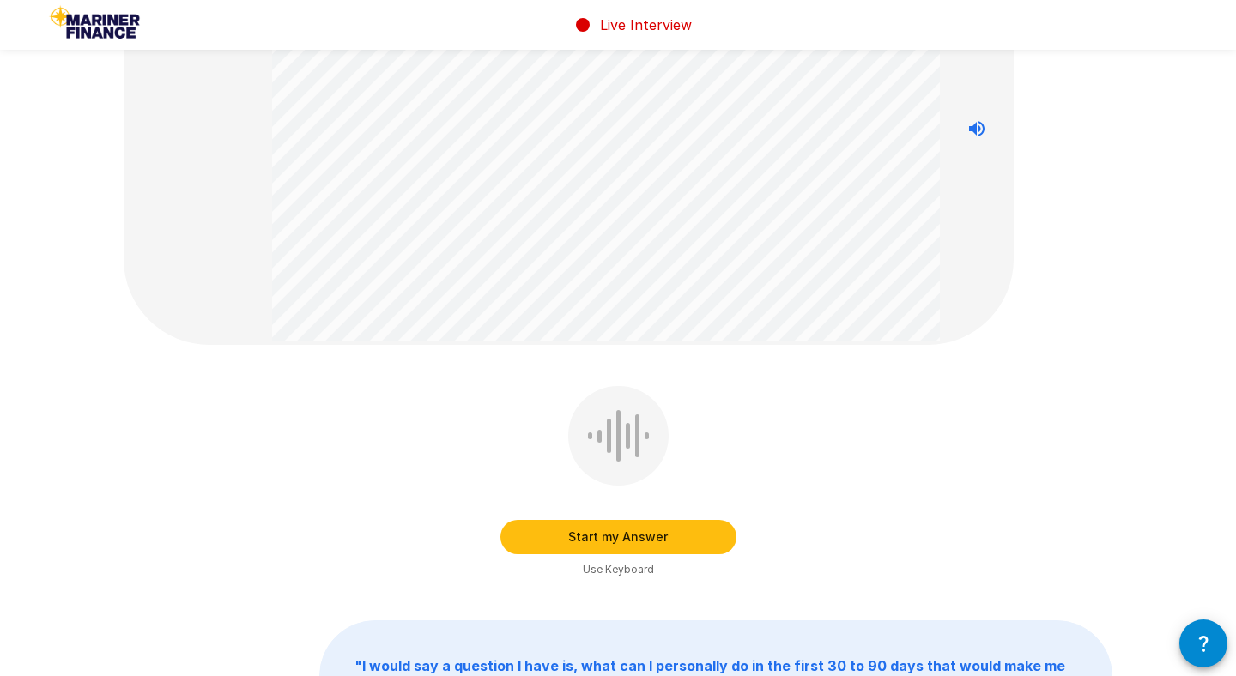
scroll to position [150, 0]
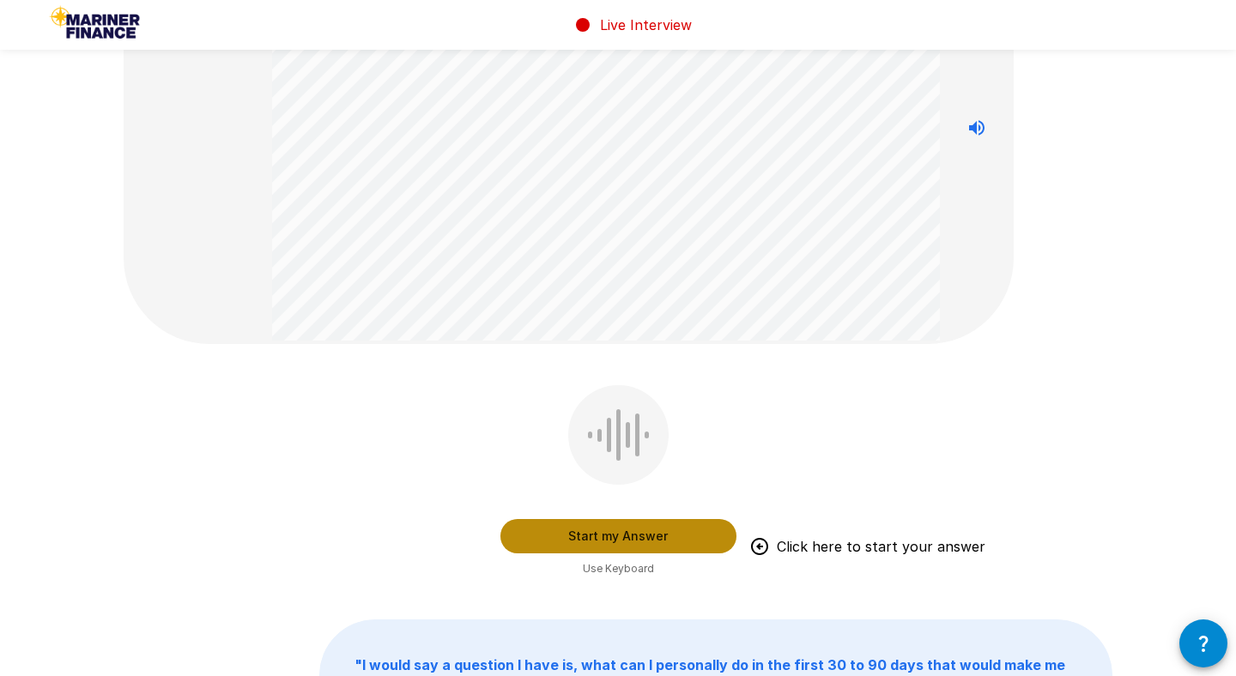
click at [620, 529] on button "Start my Answer" at bounding box center [618, 536] width 236 height 34
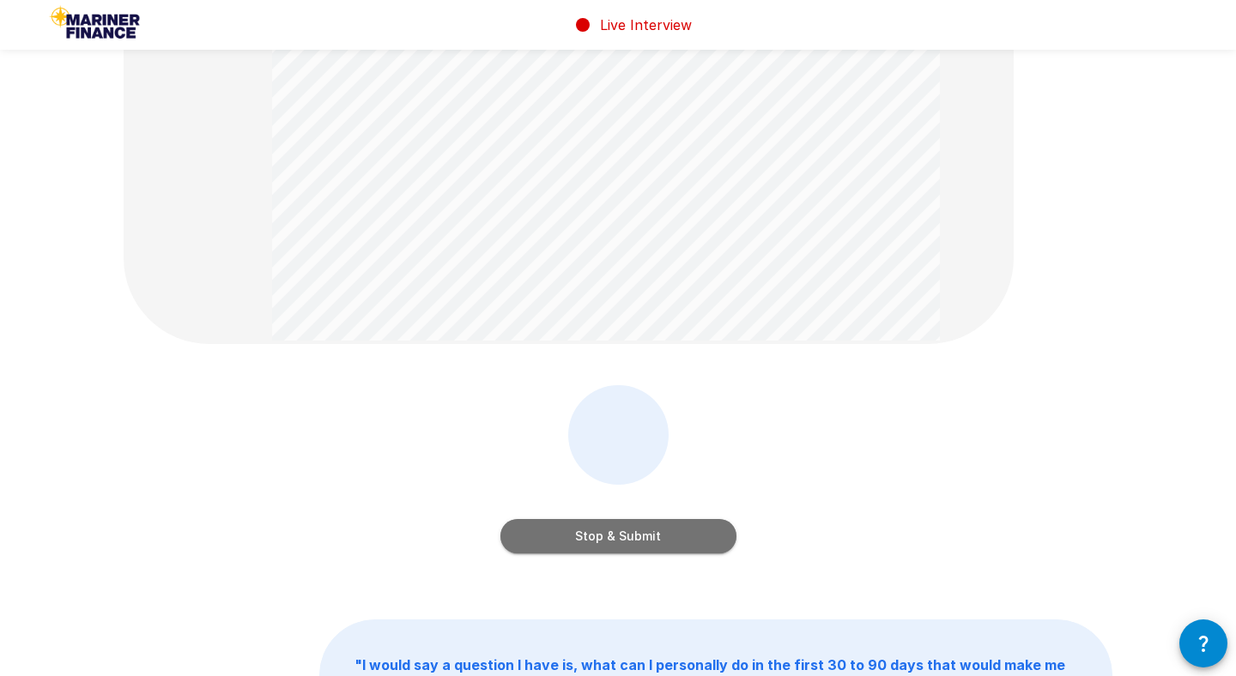
click at [641, 544] on button "Stop & Submit" at bounding box center [618, 536] width 236 height 34
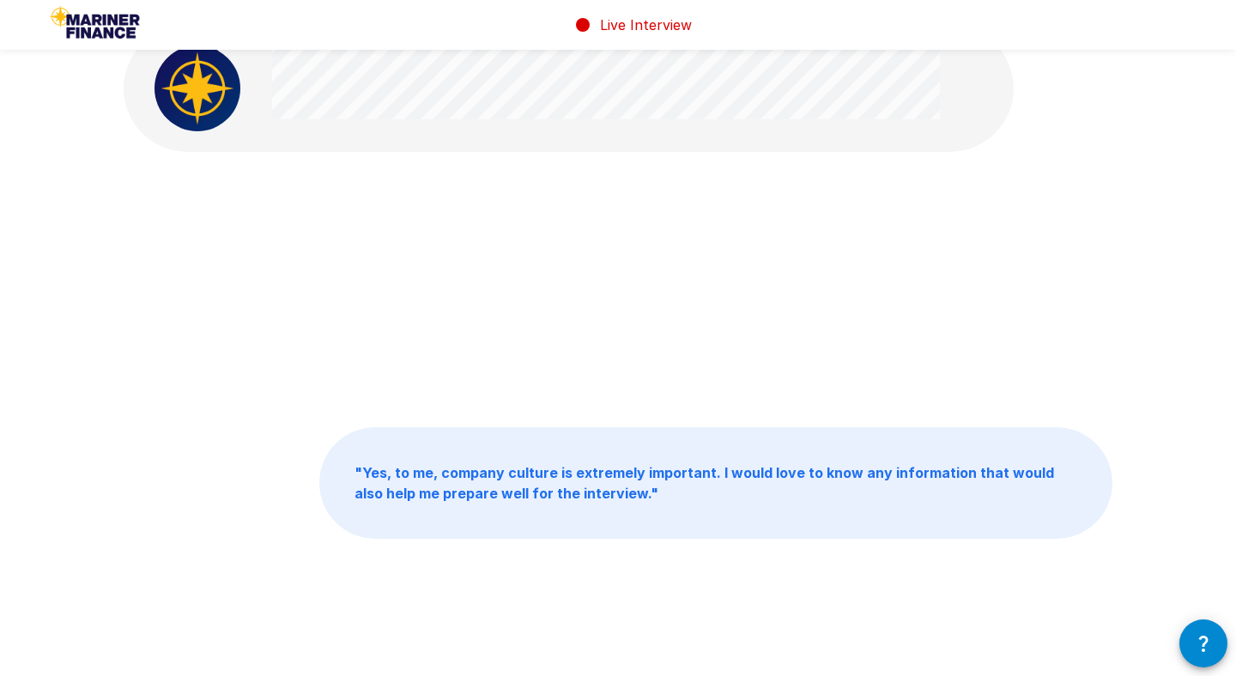
scroll to position [0, 0]
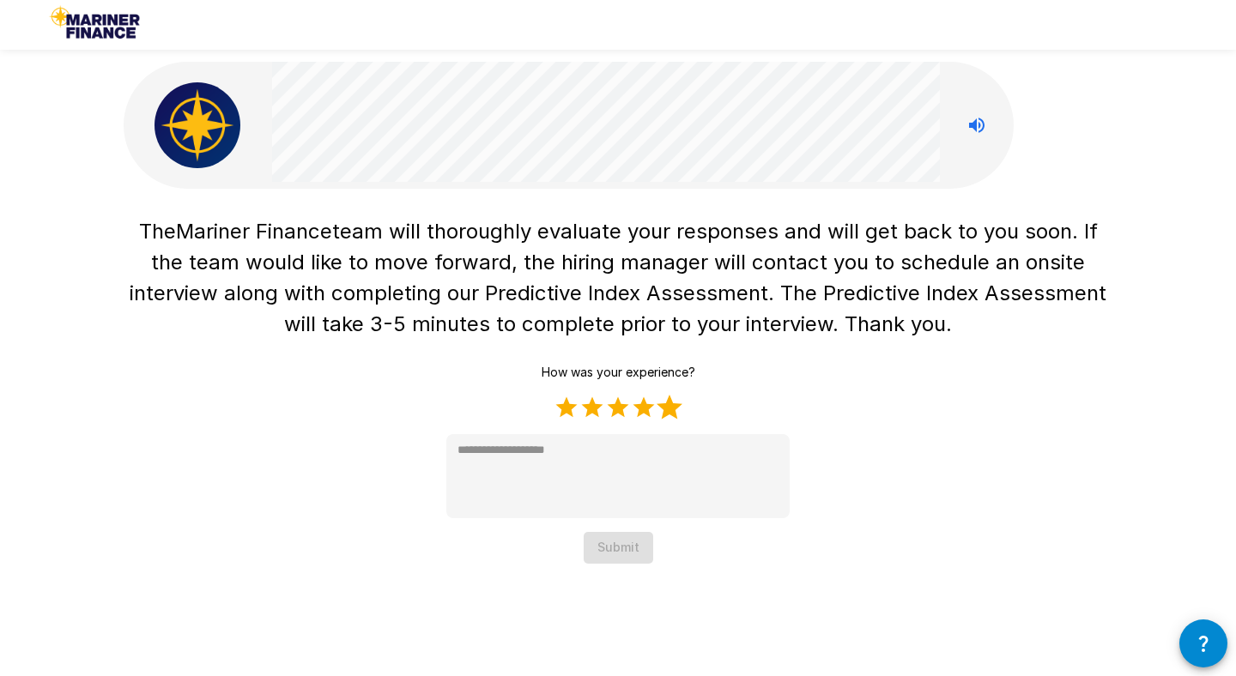
click at [673, 402] on label "5 Stars" at bounding box center [670, 408] width 26 height 26
type textarea "*"
click at [633, 553] on button "Submit" at bounding box center [619, 548] width 70 height 32
